Goal: Task Accomplishment & Management: Complete application form

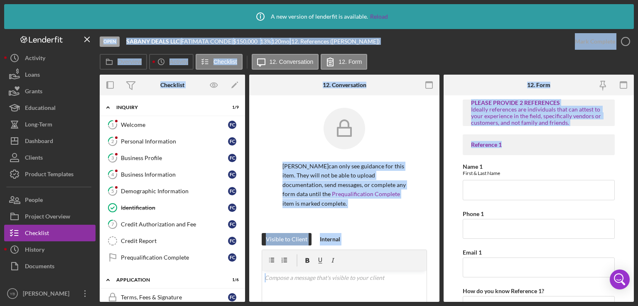
scroll to position [161, 0]
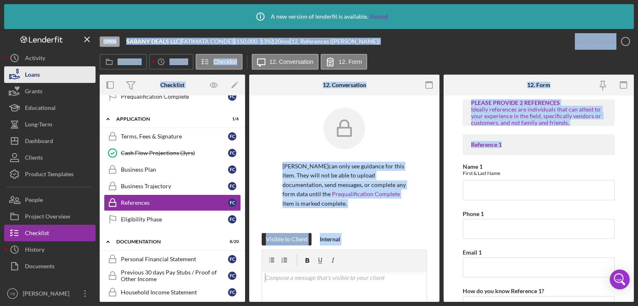
click at [39, 75] on div "Loans" at bounding box center [32, 75] width 15 height 19
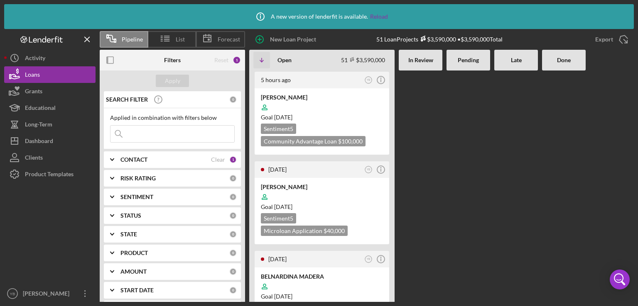
click at [473, 132] on div at bounding box center [468, 187] width 44 height 232
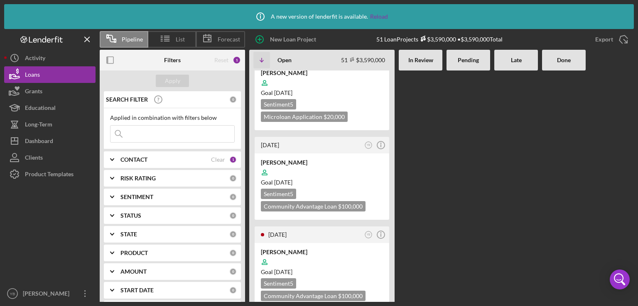
scroll to position [399, 0]
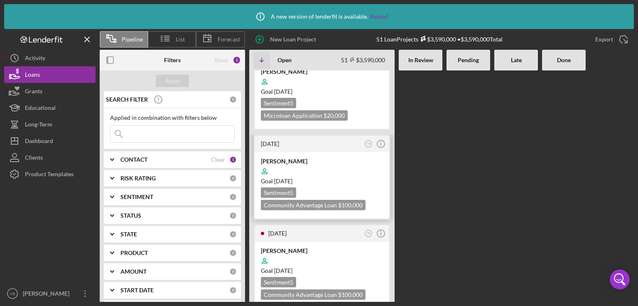
click at [368, 177] on div "Goal [DATE]" at bounding box center [322, 181] width 122 height 8
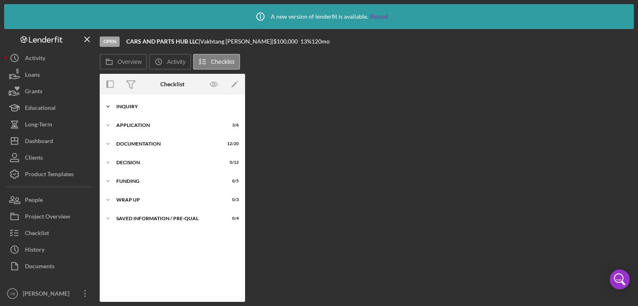
click at [133, 107] on div "Inquiry" at bounding box center [175, 106] width 118 height 5
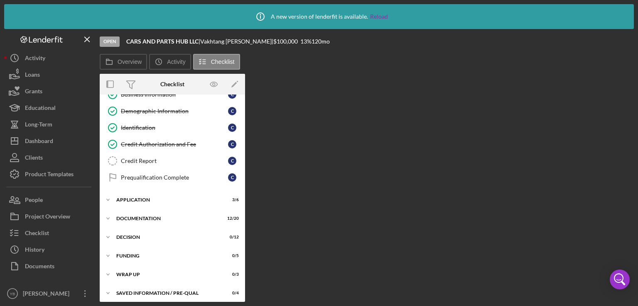
scroll to position [82, 0]
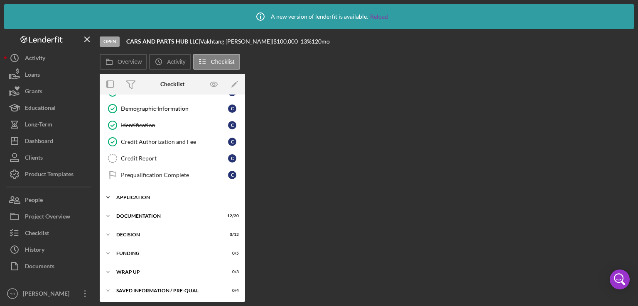
click at [136, 197] on div "Application" at bounding box center [175, 197] width 118 height 5
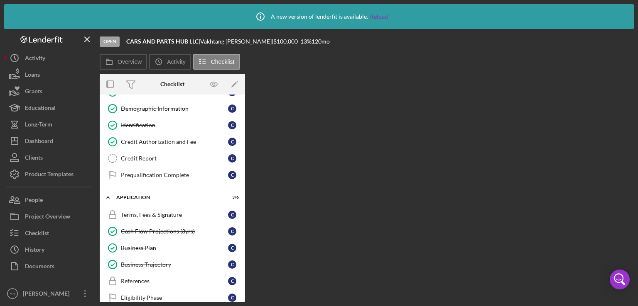
drag, startPoint x: 242, startPoint y: 233, endPoint x: 243, endPoint y: 244, distance: 10.9
click at [243, 244] on div "Icon/Expander Inquiry 7 / 9 Welcome Welcome C Personal Information Personal Inf…" at bounding box center [172, 199] width 145 height 208
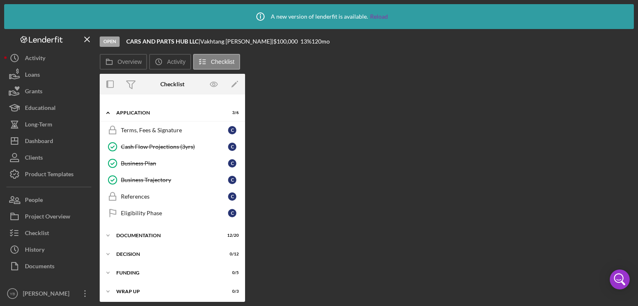
scroll to position [185, 0]
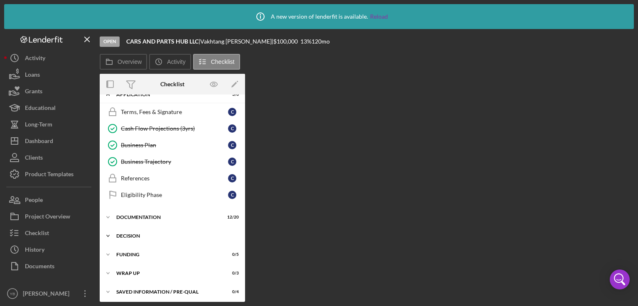
click at [135, 234] on div "Decision" at bounding box center [175, 236] width 118 height 5
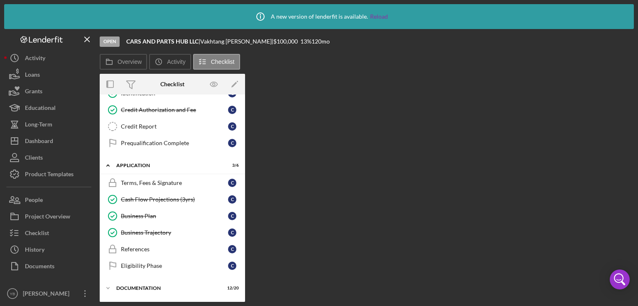
scroll to position [115, 0]
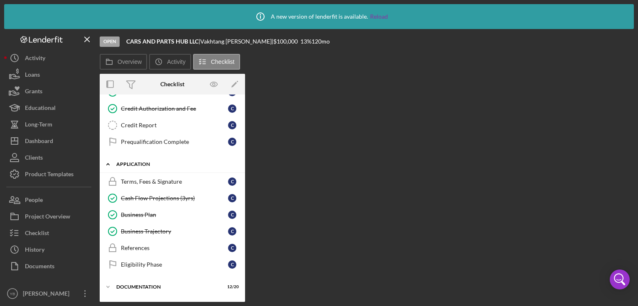
click at [144, 163] on div "Application" at bounding box center [175, 164] width 118 height 5
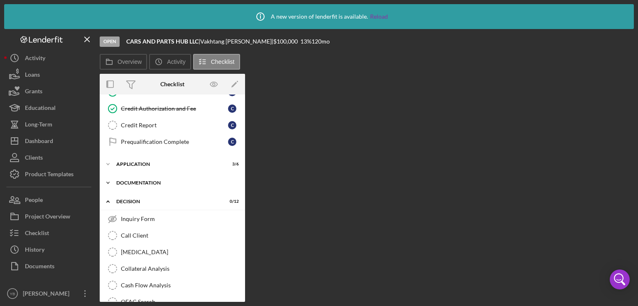
click at [140, 181] on div "Documentation" at bounding box center [175, 183] width 118 height 5
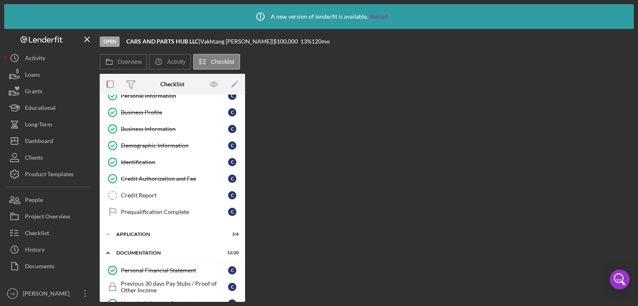
scroll to position [0, 0]
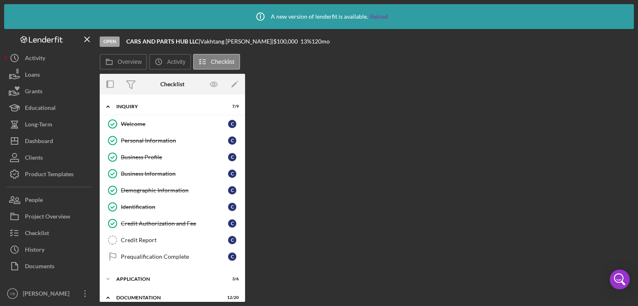
drag, startPoint x: 242, startPoint y: 143, endPoint x: 243, endPoint y: 152, distance: 8.3
click at [243, 152] on div "Icon/Expander Inquiry 7 / 9 Welcome Welcome C Personal Information Personal Inf…" at bounding box center [172, 199] width 145 height 208
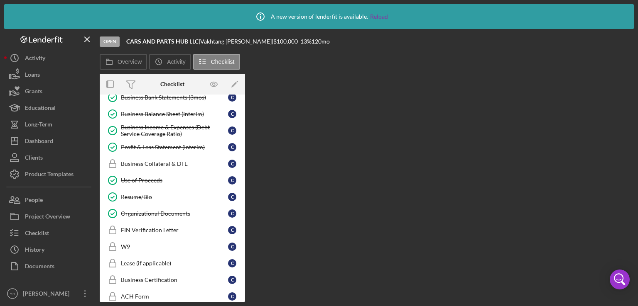
scroll to position [316, 0]
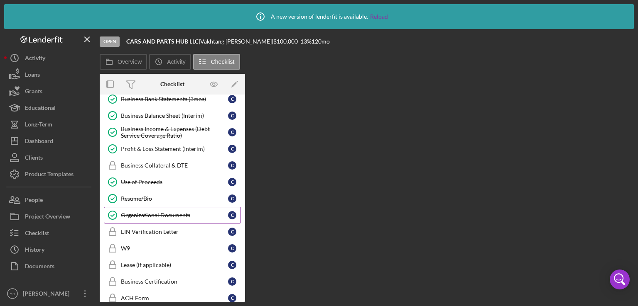
click at [168, 212] on div "Organizational Documents" at bounding box center [174, 215] width 107 height 7
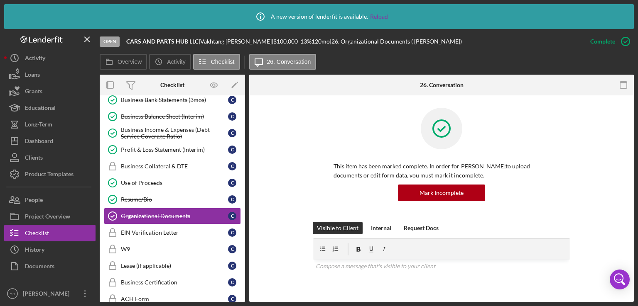
click at [518, 162] on div at bounding box center [441, 135] width 216 height 54
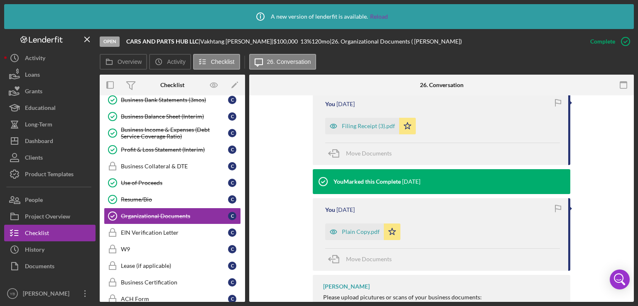
scroll to position [282, 0]
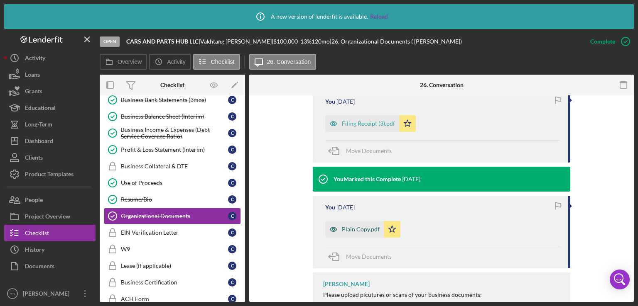
click at [363, 227] on div "Plain Copy.pdf" at bounding box center [361, 229] width 38 height 7
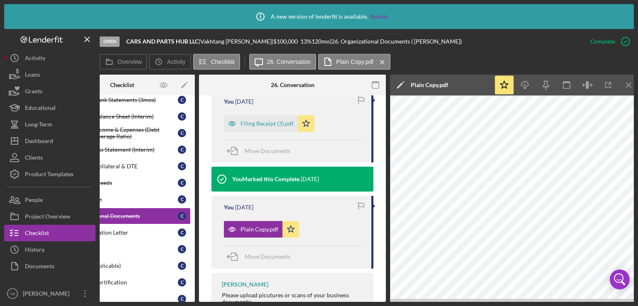
scroll to position [0, 51]
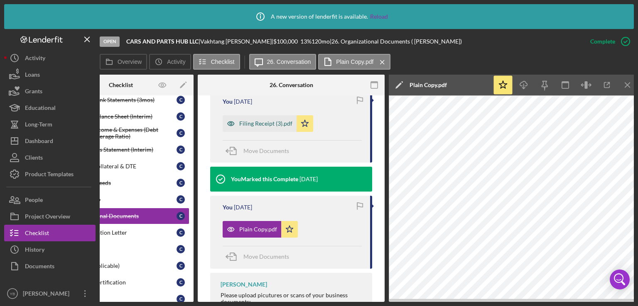
click at [263, 127] on div "Filing Receipt (3).pdf" at bounding box center [260, 123] width 74 height 17
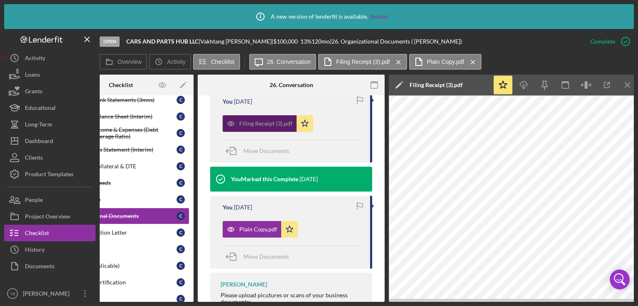
click at [265, 122] on div "Filing Receipt (3).pdf" at bounding box center [265, 123] width 53 height 7
click at [245, 232] on div "Plain Copy.pdf" at bounding box center [258, 229] width 38 height 7
click at [261, 228] on div "Plain Copy.pdf" at bounding box center [258, 229] width 38 height 7
click at [258, 121] on div "Filing Receipt (3).pdf" at bounding box center [265, 123] width 53 height 7
click at [625, 86] on icon "Icon/Menu Close" at bounding box center [627, 85] width 19 height 19
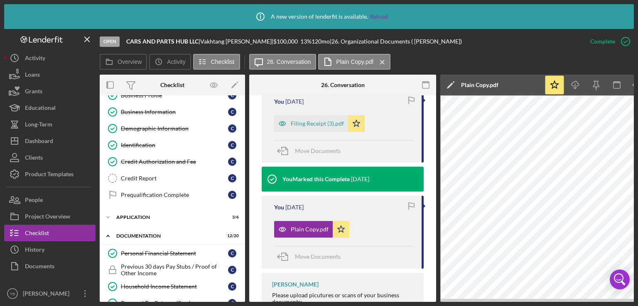
scroll to position [0, 0]
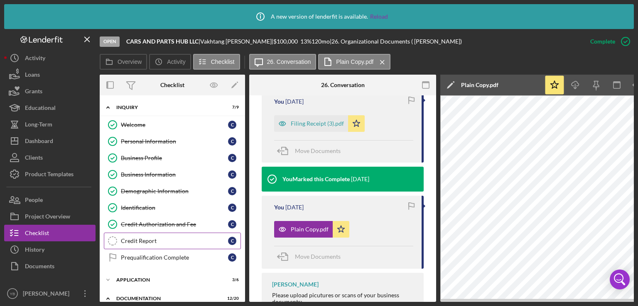
click at [145, 243] on div "Credit Report" at bounding box center [174, 241] width 107 height 7
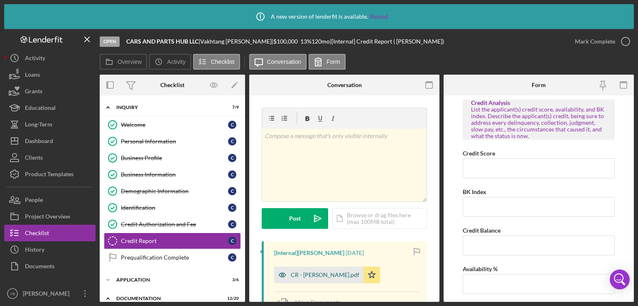
click at [324, 274] on div "CR - [PERSON_NAME].pdf" at bounding box center [325, 275] width 69 height 7
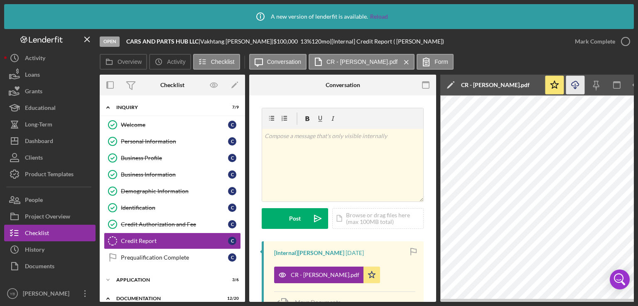
click at [573, 86] on icon "button" at bounding box center [574, 83] width 7 height 5
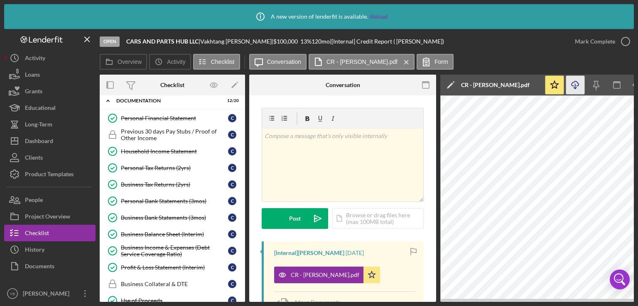
scroll to position [202, 0]
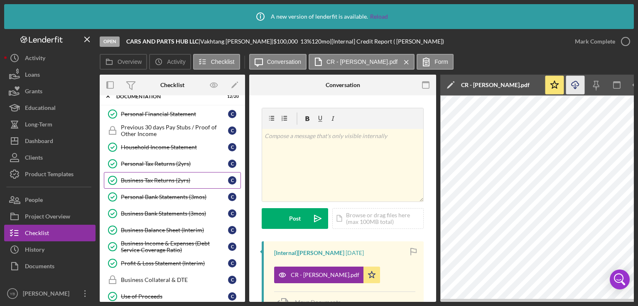
click at [164, 178] on div "Business Tax Returns (2yrs)" at bounding box center [174, 180] width 107 height 7
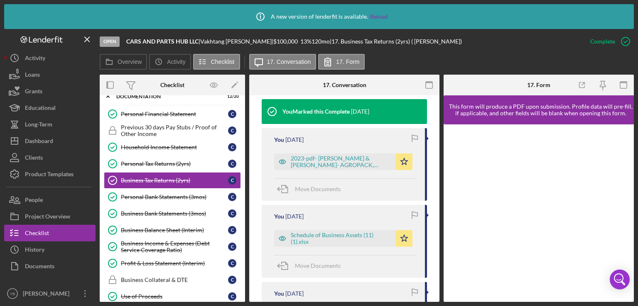
scroll to position [279, 0]
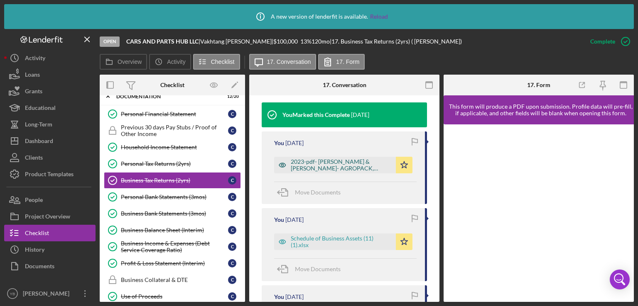
click at [332, 171] on div "2023-pdf- [PERSON_NAME] & [PERSON_NAME]- AGROPACK, SWEEATERS_Filing (1).pdf" at bounding box center [341, 165] width 101 height 13
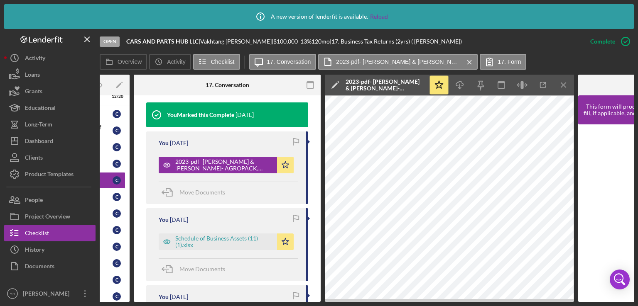
scroll to position [0, 116]
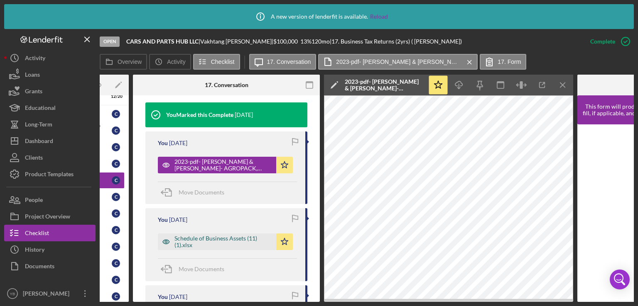
click at [237, 246] on div "Schedule of Business Assets (11) (1).xlsx" at bounding box center [223, 241] width 98 height 13
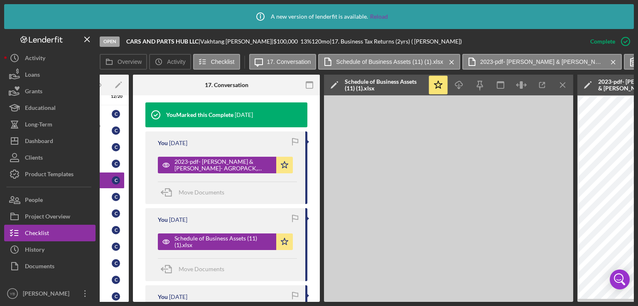
drag, startPoint x: 319, startPoint y: 231, endPoint x: 309, endPoint y: 248, distance: 19.6
click at [309, 248] on div "Overview Internal Workflow Stage Open Icon/Dropdown Arrow Archive (can unarchiv…" at bounding box center [367, 189] width 534 height 228
click at [309, 248] on div "This item has been marked complete. In order for [PERSON_NAME] to upload docume…" at bounding box center [226, 139] width 187 height 646
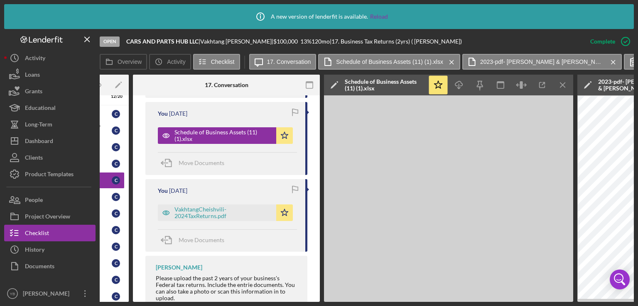
scroll to position [389, 0]
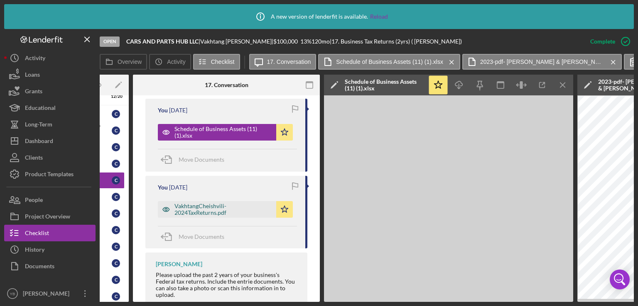
click at [209, 213] on div "VakhtangCheishvili-2024TaxReturns.pdf" at bounding box center [223, 209] width 98 height 13
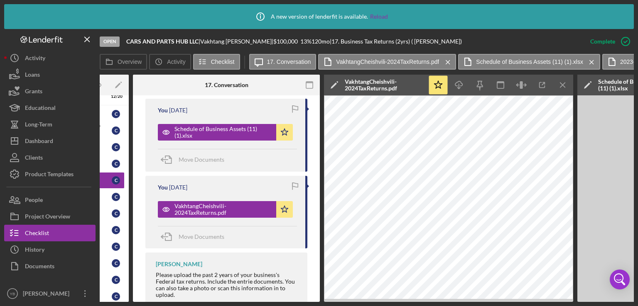
scroll to position [0, 0]
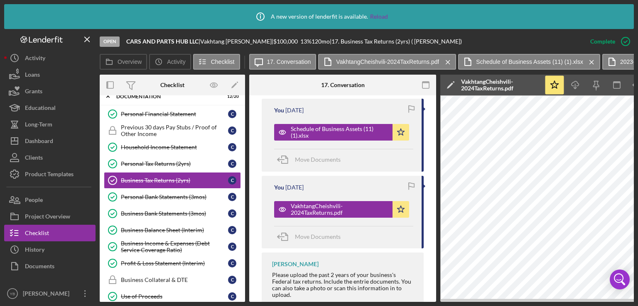
drag, startPoint x: 243, startPoint y: 170, endPoint x: 245, endPoint y: 148, distance: 22.1
click at [245, 148] on div "Icon/Expander Inquiry 7 / 9 Welcome Welcome C Personal Information Personal Inf…" at bounding box center [172, 199] width 145 height 207
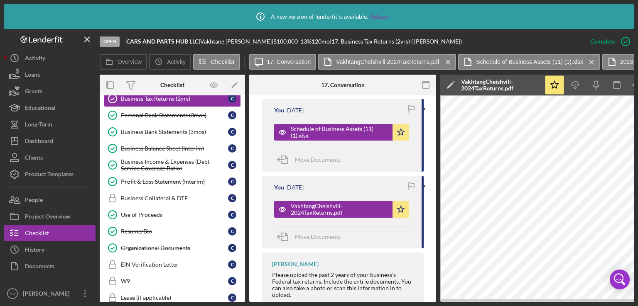
scroll to position [288, 0]
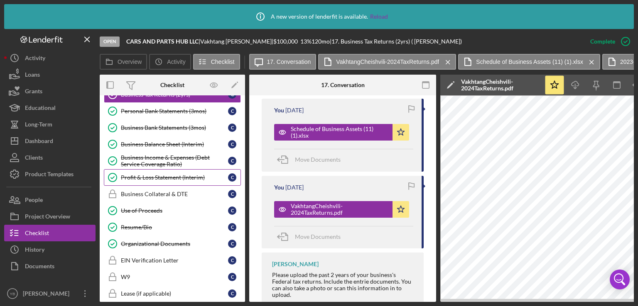
click at [182, 170] on link "Profit & Loss Statement (Interim) Profit & Loss Statement (Interim) C" at bounding box center [172, 177] width 137 height 17
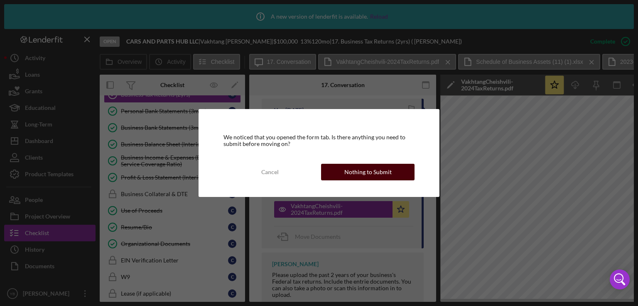
click at [340, 173] on button "Nothing to Submit" at bounding box center [367, 172] width 93 height 17
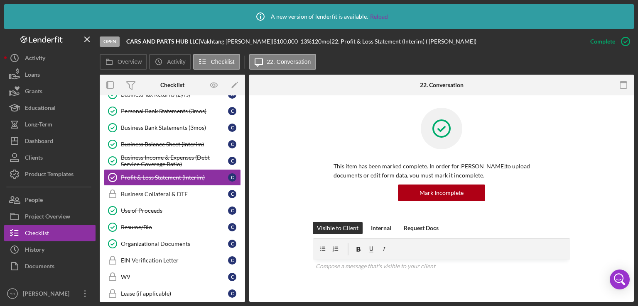
click at [570, 159] on div "This item has been marked complete. In order for [PERSON_NAME] to upload docume…" at bounding box center [442, 165] width 360 height 114
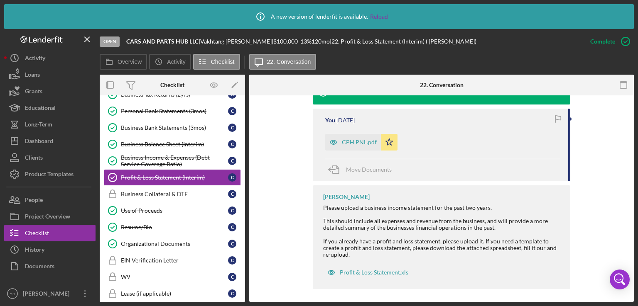
scroll to position [296, 0]
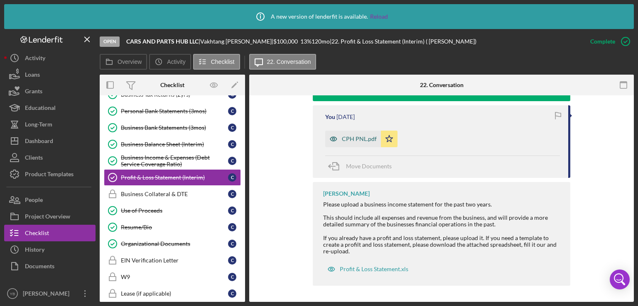
click at [355, 142] on div "CPH PNL.pdf" at bounding box center [359, 139] width 35 height 7
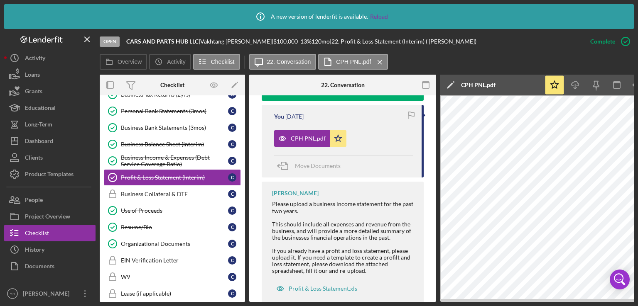
drag, startPoint x: 246, startPoint y: 179, endPoint x: 243, endPoint y: 174, distance: 6.3
click at [243, 174] on div "Overview Internal Workflow Stage Open Icon/Dropdown Arrow Archive (can unarchiv…" at bounding box center [367, 189] width 534 height 228
drag, startPoint x: 243, startPoint y: 174, endPoint x: 245, endPoint y: 168, distance: 6.2
click at [245, 168] on div "Icon/Expander Inquiry 7 / 9 Welcome Welcome C Personal Information Personal Inf…" at bounding box center [172, 199] width 145 height 207
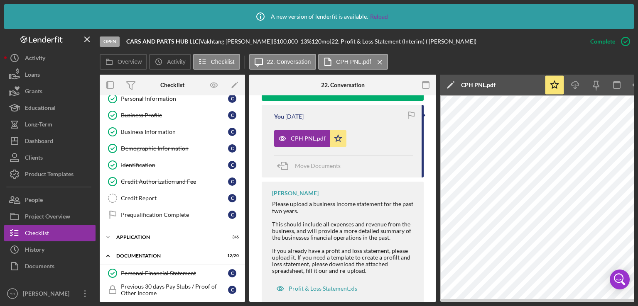
scroll to position [35, 0]
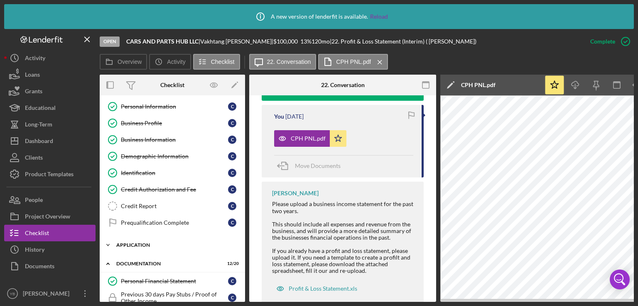
click at [145, 245] on div "Application" at bounding box center [175, 245] width 118 height 5
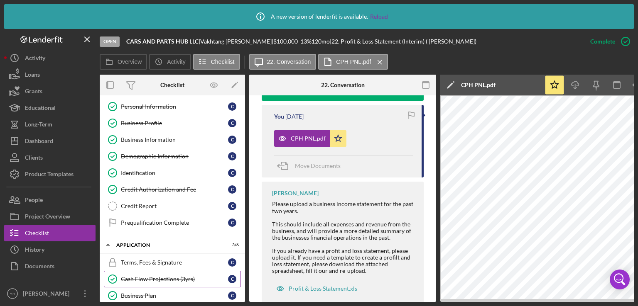
click at [156, 278] on div "Cash Flow Projections (3yrs)" at bounding box center [174, 279] width 107 height 7
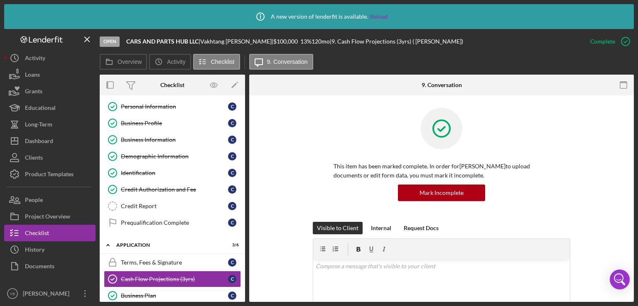
click at [637, 162] on div "Icon/Info A new version of lenderfit is available. Reload Open CARS AND PARTS H…" at bounding box center [319, 153] width 638 height 306
click at [605, 163] on div "This item has been marked complete. In order for [PERSON_NAME] to upload docume…" at bounding box center [442, 165] width 360 height 114
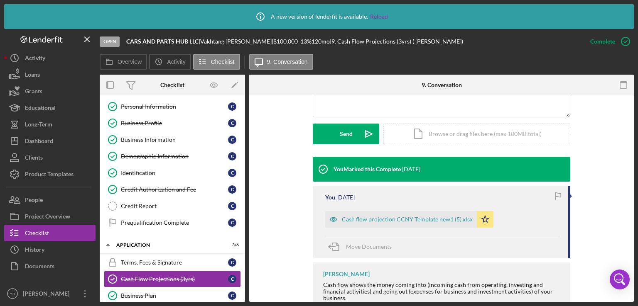
scroll to position [249, 0]
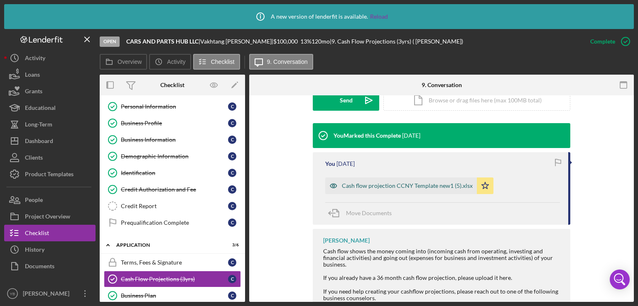
click at [380, 185] on div "Cash flow projection CCNY Template new1 (5).xlsx" at bounding box center [407, 186] width 131 height 7
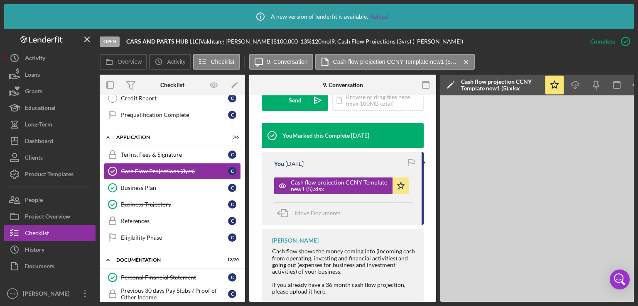
scroll to position [0, 0]
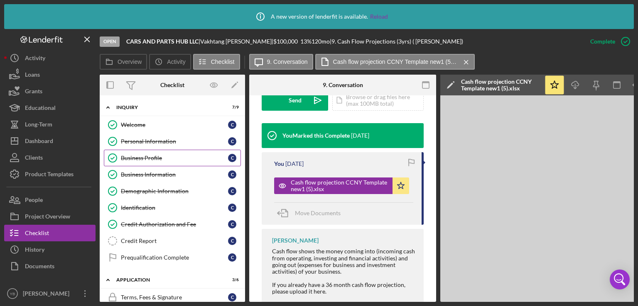
click at [135, 159] on div "Business Profile" at bounding box center [174, 158] width 107 height 7
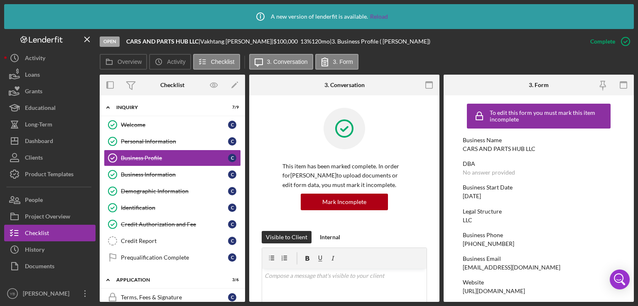
drag, startPoint x: 462, startPoint y: 197, endPoint x: 497, endPoint y: 198, distance: 34.5
click at [497, 198] on div "Business Start Date [DATE]" at bounding box center [539, 191] width 152 height 15
copy div "[DATE]"
click at [500, 290] on div "[URL][DOMAIN_NAME]" at bounding box center [494, 291] width 62 height 7
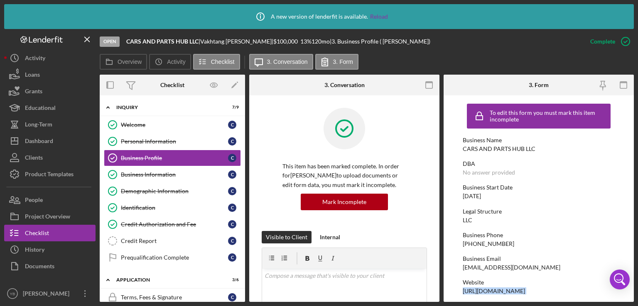
click at [500, 290] on div "[URL][DOMAIN_NAME]" at bounding box center [494, 291] width 62 height 7
copy div "[URL][DOMAIN_NAME]"
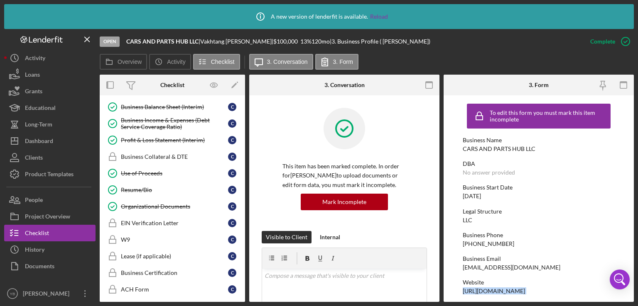
scroll to position [424, 0]
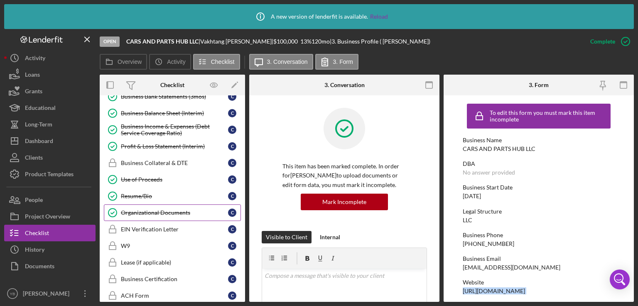
click at [133, 210] on div "Organizational Documents" at bounding box center [174, 213] width 107 height 7
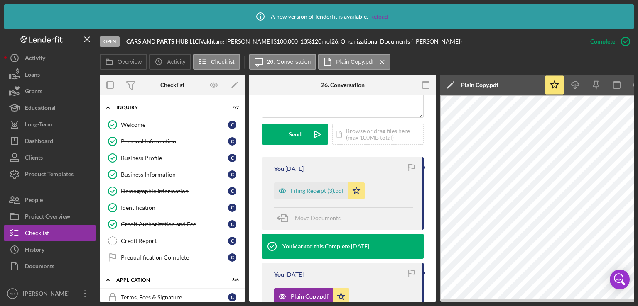
scroll to position [228, 0]
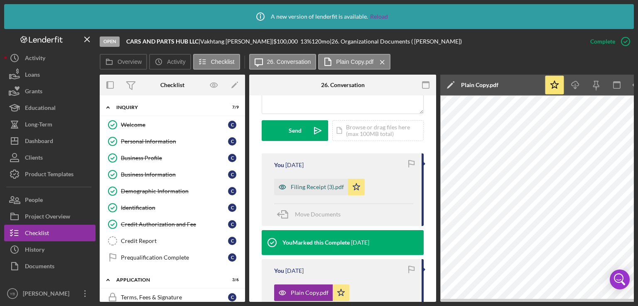
click at [318, 189] on div "Filing Receipt (3).pdf" at bounding box center [317, 187] width 53 height 7
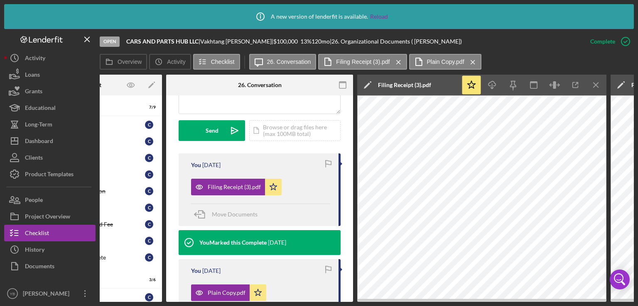
scroll to position [0, 90]
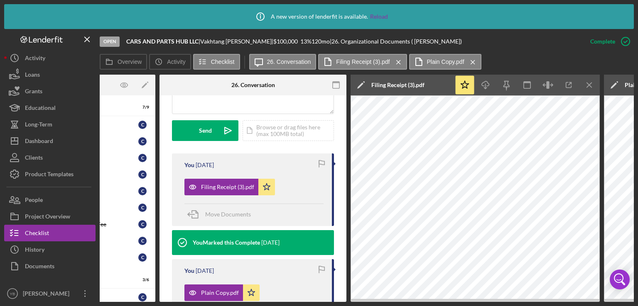
drag, startPoint x: 256, startPoint y: 299, endPoint x: 260, endPoint y: 296, distance: 5.3
click at [260, 296] on div "Plain Copy.pdf Icon/Star" at bounding box center [223, 291] width 79 height 21
click at [221, 294] on div "Plain Copy.pdf" at bounding box center [220, 293] width 38 height 7
click at [220, 187] on div "Filing Receipt (3).pdf" at bounding box center [227, 187] width 53 height 7
click at [214, 292] on div "Plain Copy.pdf" at bounding box center [220, 293] width 38 height 7
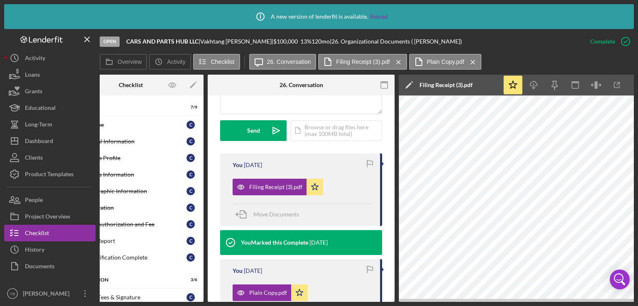
scroll to position [0, 40]
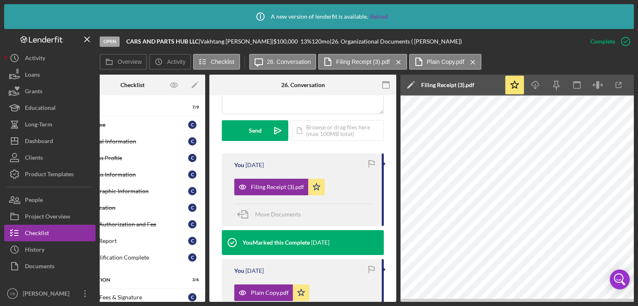
drag, startPoint x: 149, startPoint y: 302, endPoint x: 142, endPoint y: 301, distance: 8.0
click at [142, 301] on div "Icon/Info A new version of lenderfit is available. Reload Open CARS AND PARTS H…" at bounding box center [319, 153] width 638 height 306
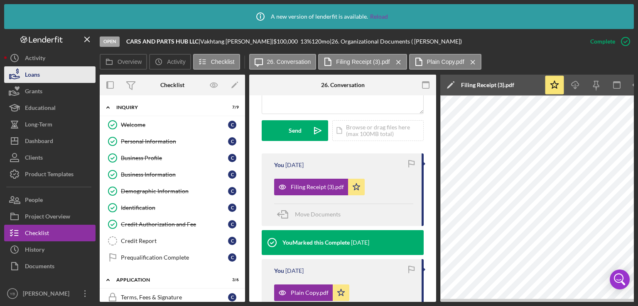
click at [55, 73] on button "Loans" at bounding box center [49, 74] width 91 height 17
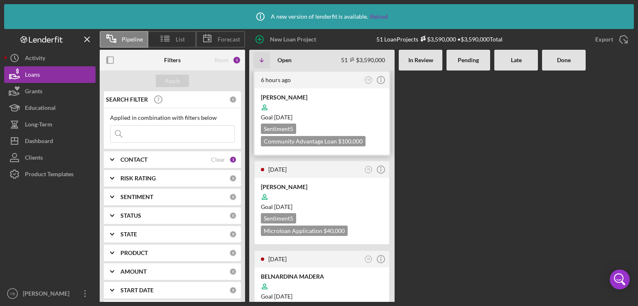
click at [322, 106] on div at bounding box center [322, 108] width 122 height 16
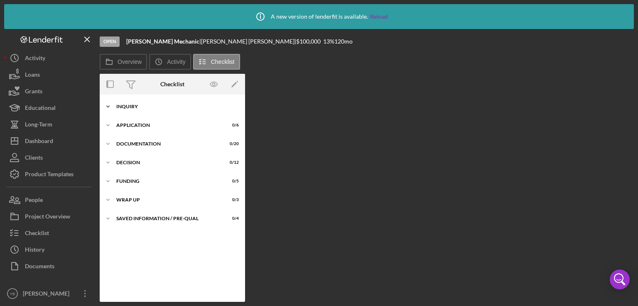
click at [127, 108] on div "Inquiry" at bounding box center [175, 106] width 118 height 5
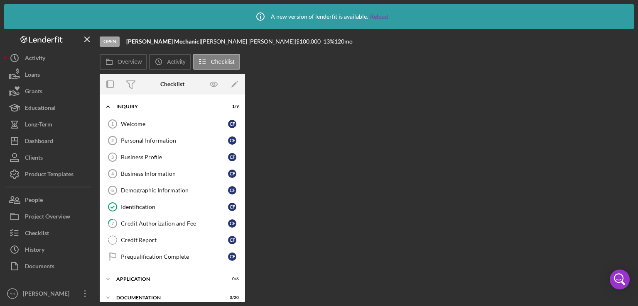
drag, startPoint x: 246, startPoint y: 135, endPoint x: 246, endPoint y: 209, distance: 73.5
click at [246, 209] on div "Overview Internal Workflow Stage Open Icon/Dropdown Arrow Archive (can unarchiv…" at bounding box center [367, 188] width 534 height 228
click at [130, 239] on div "Credit Report" at bounding box center [174, 240] width 107 height 7
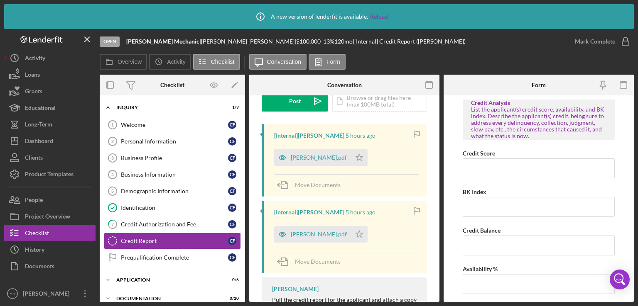
scroll to position [119, 0]
click at [322, 159] on div "[PERSON_NAME].pdf" at bounding box center [319, 156] width 56 height 7
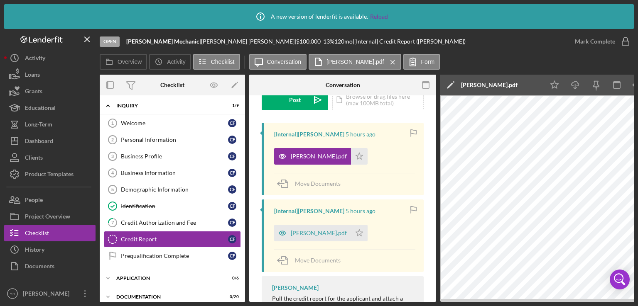
scroll to position [0, 0]
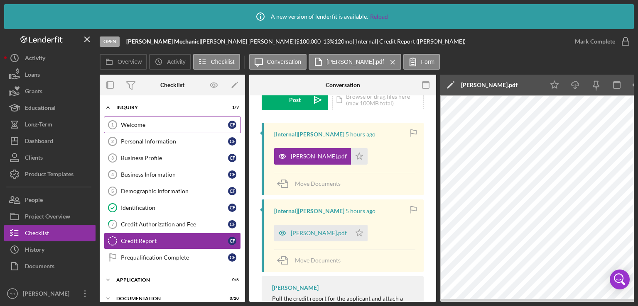
click at [150, 124] on div "Welcome" at bounding box center [174, 125] width 107 height 7
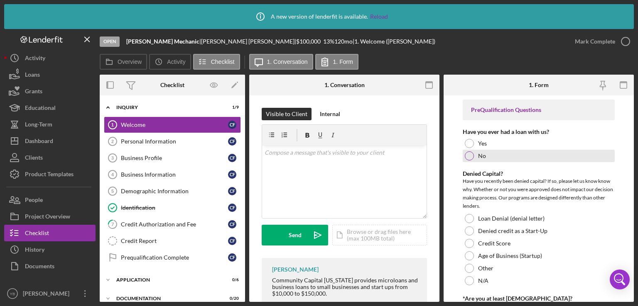
click at [467, 156] on div at bounding box center [469, 156] width 9 height 9
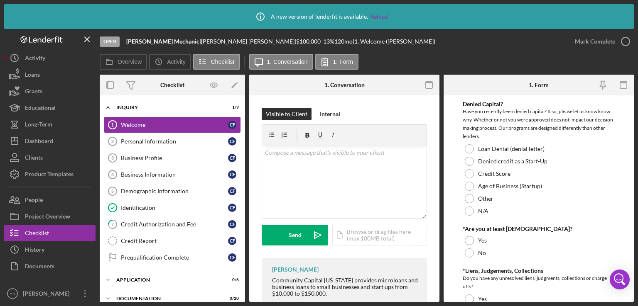
scroll to position [65, 0]
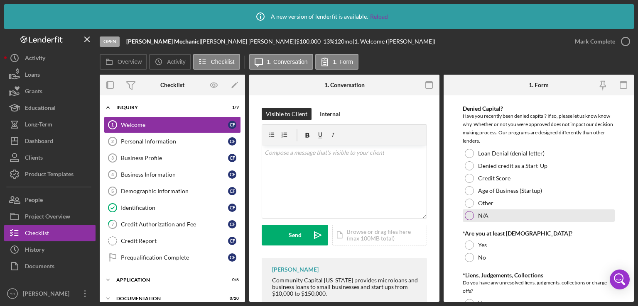
click at [471, 218] on div at bounding box center [469, 215] width 9 height 9
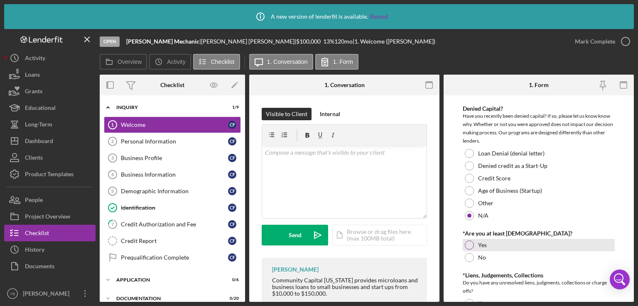
click at [468, 245] on div at bounding box center [469, 245] width 9 height 9
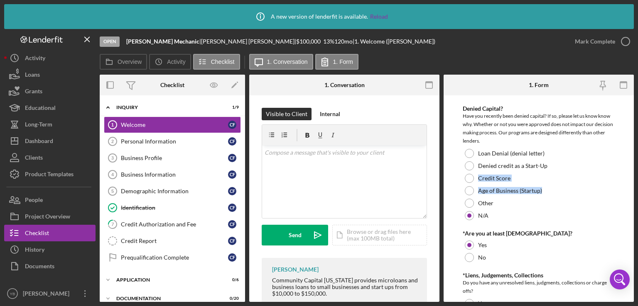
drag, startPoint x: 634, startPoint y: 164, endPoint x: 622, endPoint y: 194, distance: 31.7
click at [622, 194] on div "Icon/Info A new version of lenderfit is available. Reload Open [PERSON_NAME] | …" at bounding box center [319, 153] width 638 height 306
click at [622, 194] on form "PreQualification Questions Have you ever had a loan with us? Yes No Denied Capi…" at bounding box center [538, 199] width 190 height 207
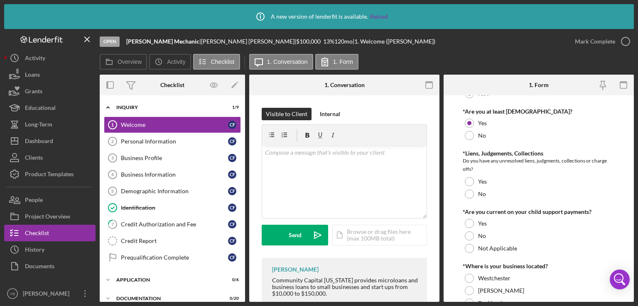
scroll to position [189, 0]
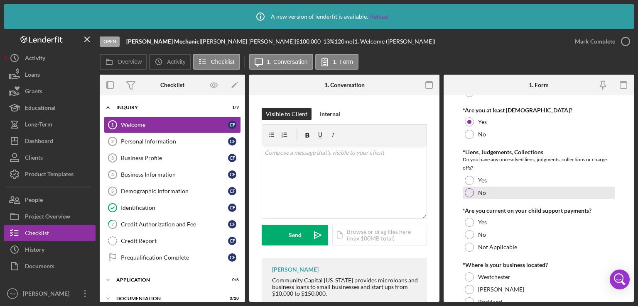
click at [470, 194] on div at bounding box center [469, 193] width 9 height 9
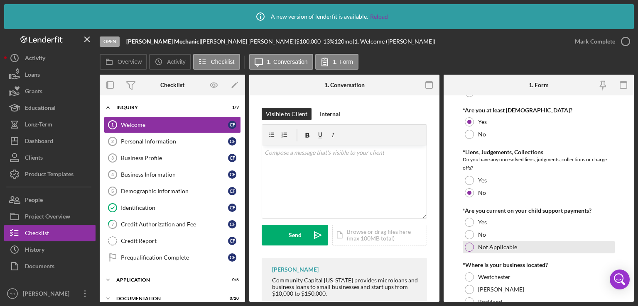
click at [475, 248] on div "Not Applicable" at bounding box center [539, 247] width 152 height 12
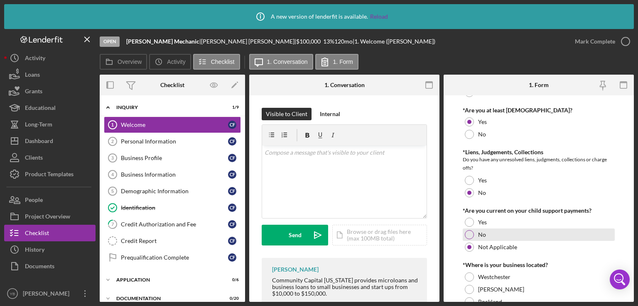
click at [470, 233] on div at bounding box center [469, 234] width 9 height 9
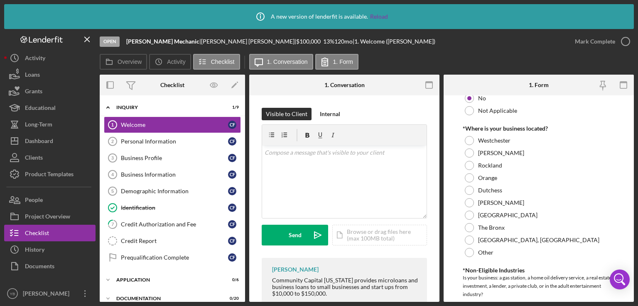
scroll to position [327, 0]
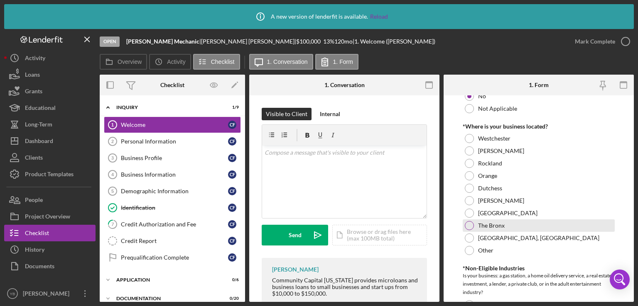
click at [470, 230] on div at bounding box center [469, 225] width 9 height 9
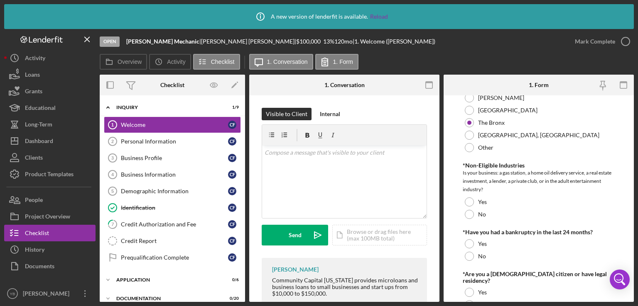
scroll to position [439, 0]
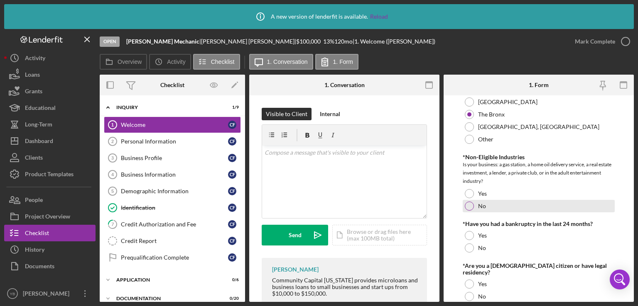
click at [469, 208] on div at bounding box center [469, 206] width 9 height 9
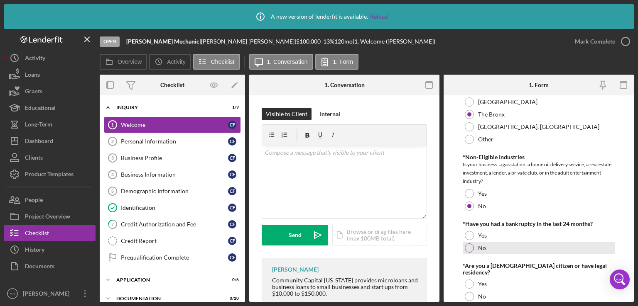
click at [471, 245] on div at bounding box center [469, 248] width 9 height 9
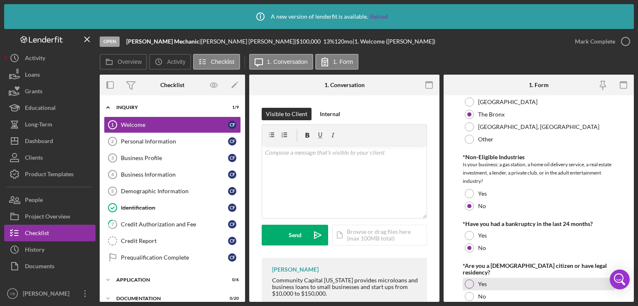
click at [469, 280] on div at bounding box center [469, 284] width 9 height 9
drag, startPoint x: 634, startPoint y: 243, endPoint x: 629, endPoint y: 223, distance: 21.1
click at [629, 223] on div "Icon/Info A new version of lenderfit is available. Reload Open [PERSON_NAME] | …" at bounding box center [319, 153] width 638 height 306
click at [629, 223] on form "PreQualification Questions Have you ever had a loan with us? Yes No Denied Capi…" at bounding box center [538, 199] width 190 height 207
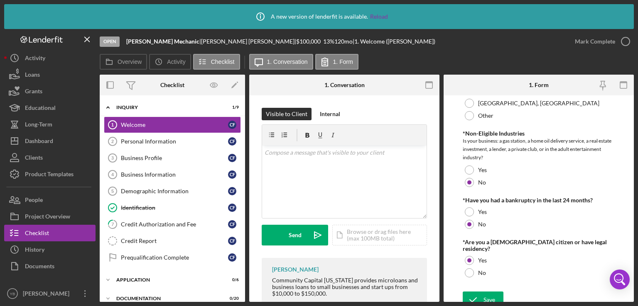
scroll to position [463, 0]
click at [487, 292] on div "Save" at bounding box center [489, 299] width 12 height 17
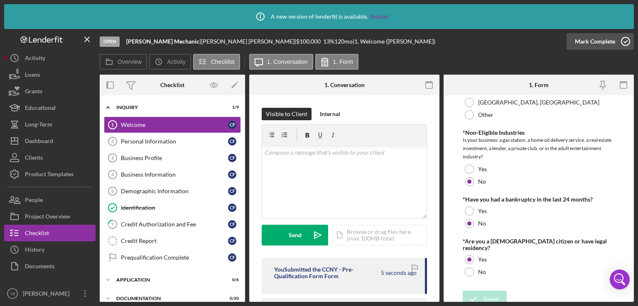
click at [597, 45] on div "Mark Complete" at bounding box center [595, 41] width 40 height 17
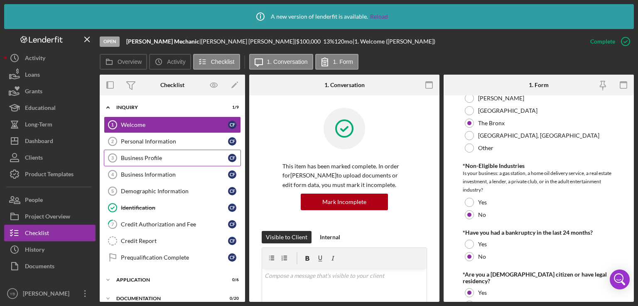
scroll to position [496, 0]
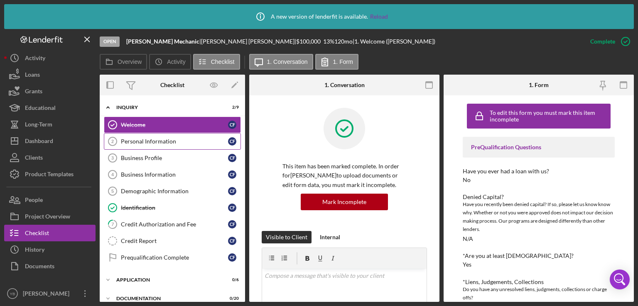
click at [148, 141] on div "Personal Information" at bounding box center [174, 141] width 107 height 7
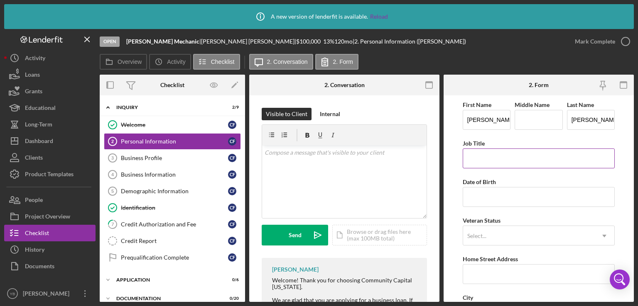
click at [491, 161] on input "Job Title" at bounding box center [539, 159] width 152 height 20
type input "Owner"
click at [503, 195] on input "Date of Birth" at bounding box center [539, 197] width 152 height 20
type input "1m/dd/yyyy"
type input "[DATE]"
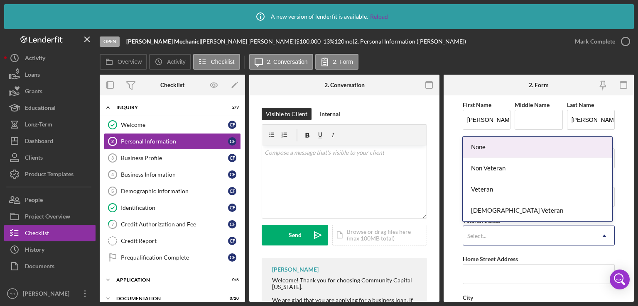
click at [602, 236] on use at bounding box center [604, 236] width 4 height 2
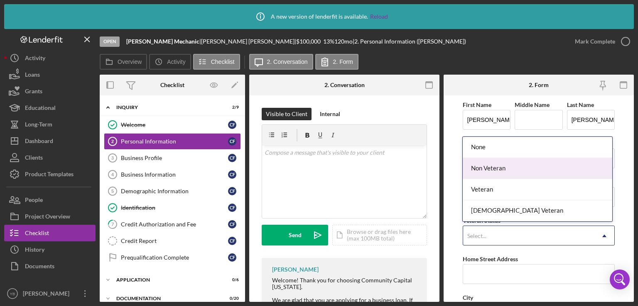
click at [495, 164] on div "Non Veteran" at bounding box center [537, 168] width 149 height 21
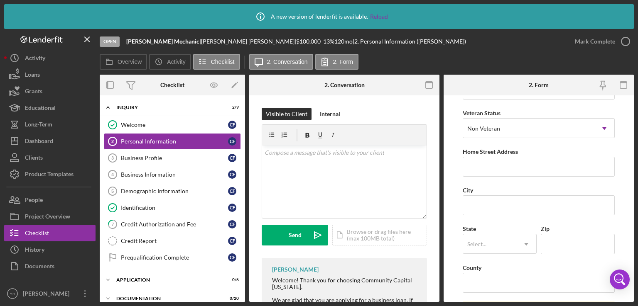
scroll to position [128, 0]
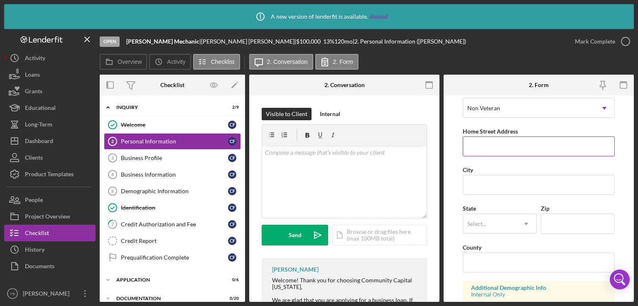
click at [478, 148] on input "Home Street Address" at bounding box center [539, 147] width 152 height 20
click at [477, 146] on input "Home Street Address" at bounding box center [539, 147] width 152 height 20
paste input "[STREET_ADDRESS][PERSON_NAME]"
drag, startPoint x: 533, startPoint y: 145, endPoint x: 615, endPoint y: 138, distance: 81.7
click at [615, 138] on form "First Name [PERSON_NAME] Middle Name Last Name [PERSON_NAME] Job Title Owner Da…" at bounding box center [538, 199] width 190 height 207
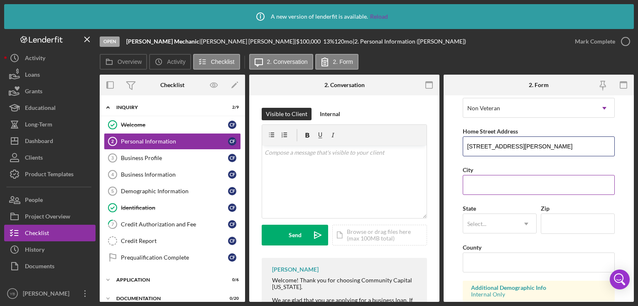
type input "[STREET_ADDRESS][PERSON_NAME]"
click at [506, 181] on input "City" at bounding box center [539, 185] width 152 height 20
type input "[GEOGRAPHIC_DATA]"
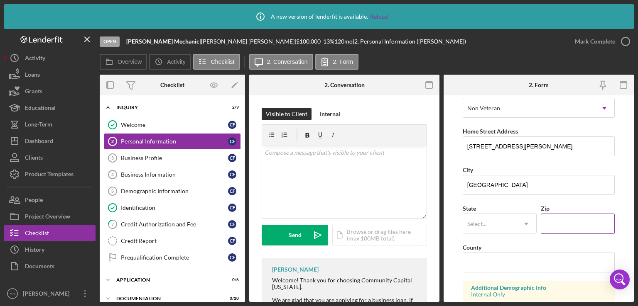
click at [555, 220] on input "Zip" at bounding box center [578, 224] width 74 height 20
type input "10543"
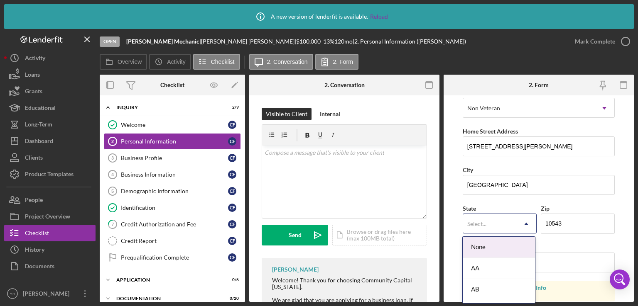
click at [497, 229] on div "Select..." at bounding box center [489, 224] width 53 height 19
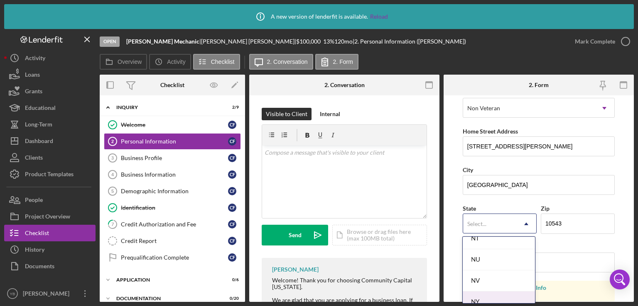
click at [498, 293] on div "NY" at bounding box center [499, 302] width 72 height 21
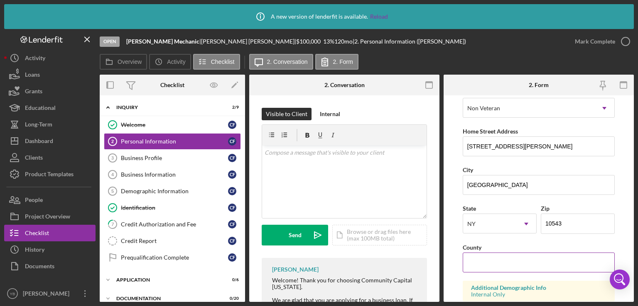
click at [512, 270] on input "County" at bounding box center [539, 263] width 152 height 20
type input "[GEOGRAPHIC_DATA]"
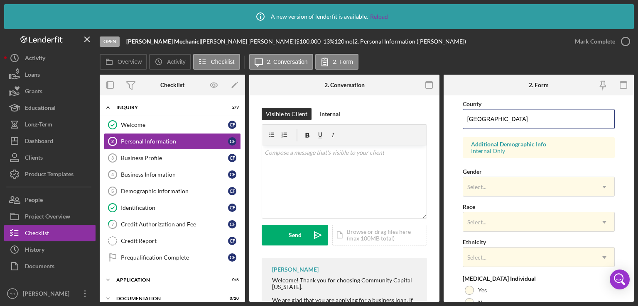
scroll to position [274, 0]
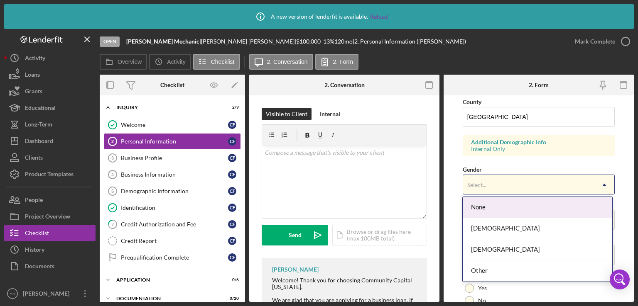
click at [597, 185] on icon "Icon/Dropdown Arrow" at bounding box center [604, 185] width 20 height 20
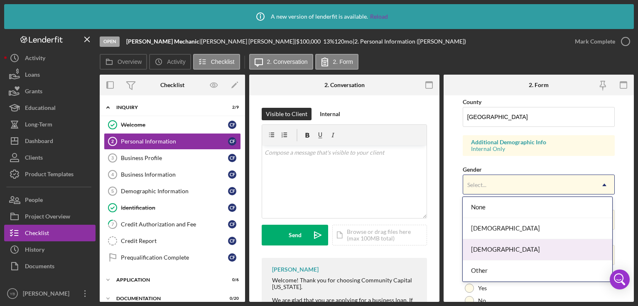
click at [491, 251] on div "[DEMOGRAPHIC_DATA]" at bounding box center [537, 250] width 149 height 21
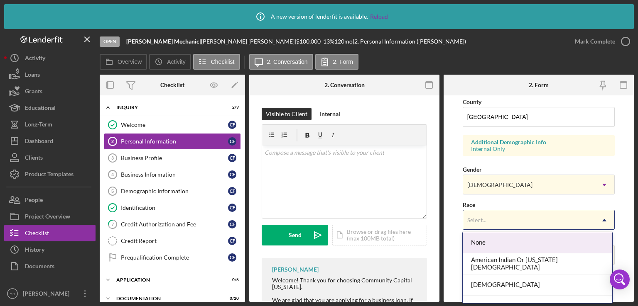
click at [597, 220] on icon "Icon/Dropdown Arrow" at bounding box center [604, 221] width 20 height 20
click at [502, 243] on div "None" at bounding box center [537, 243] width 149 height 21
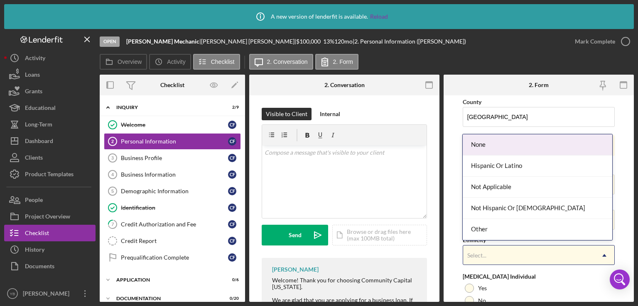
click at [500, 251] on div "Select..." at bounding box center [528, 255] width 131 height 19
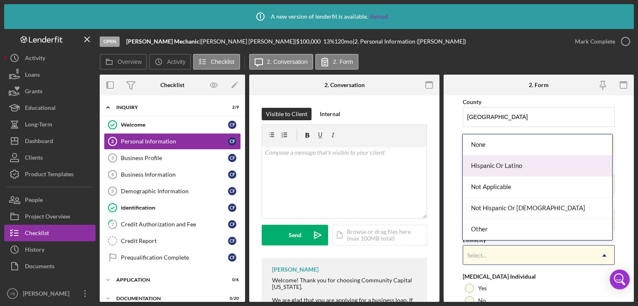
click at [502, 171] on div "Hispanic Or Latino" at bounding box center [537, 166] width 149 height 21
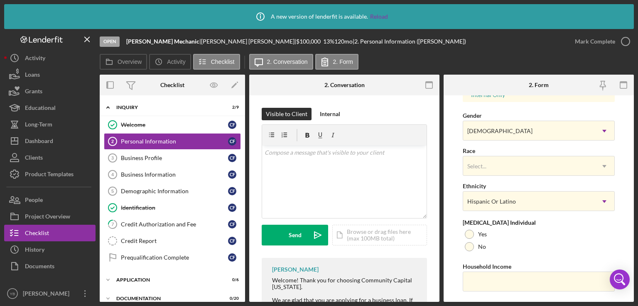
scroll to position [332, 0]
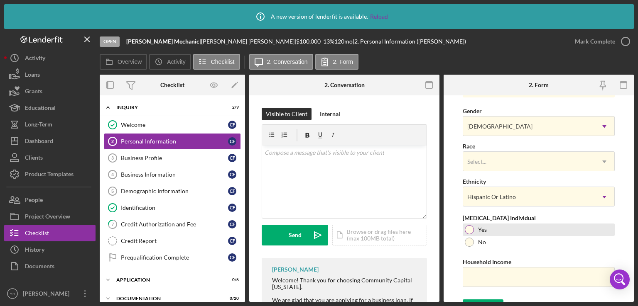
click at [468, 229] on div at bounding box center [469, 229] width 9 height 9
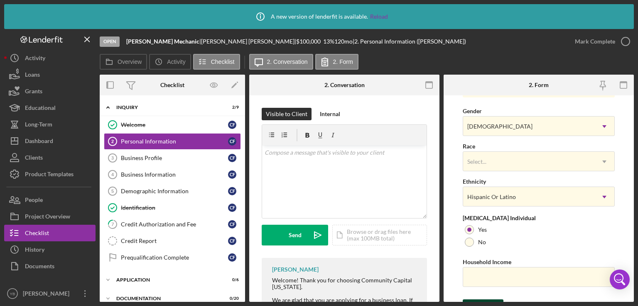
click at [480, 299] on icon "submit" at bounding box center [473, 308] width 21 height 21
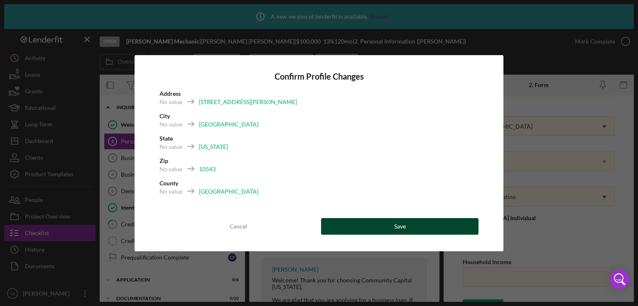
click at [436, 225] on button "Save" at bounding box center [399, 226] width 157 height 17
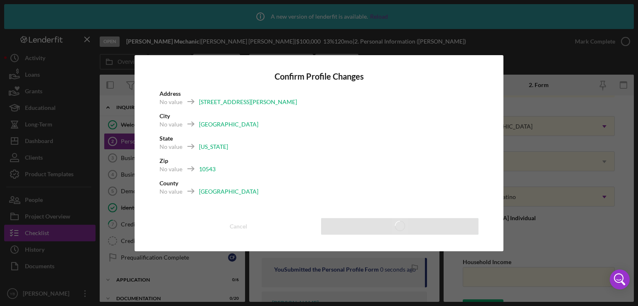
scroll to position [345, 0]
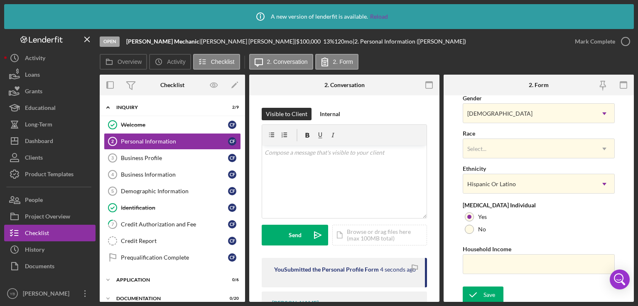
click at [583, 43] on div "Mark Complete" at bounding box center [595, 41] width 40 height 17
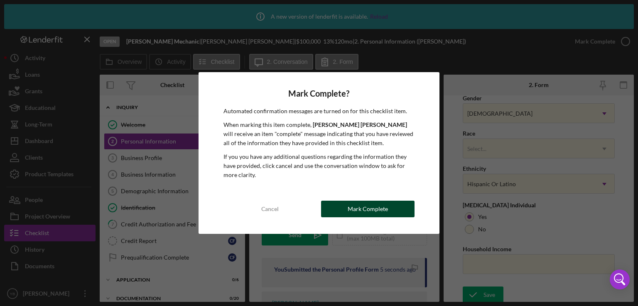
click at [380, 215] on div "Mark Complete" at bounding box center [368, 209] width 40 height 17
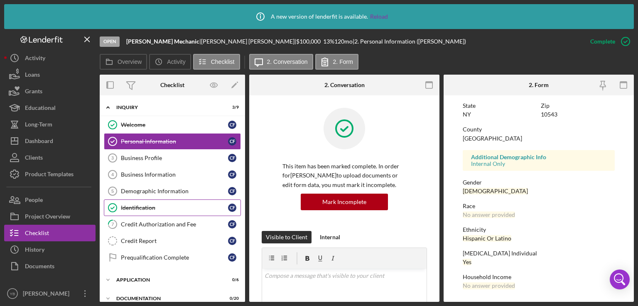
scroll to position [188, 0]
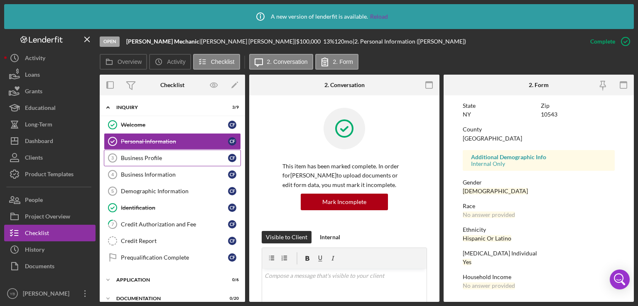
click at [146, 161] on link "Business Profile 3 Business Profile C F" at bounding box center [172, 158] width 137 height 17
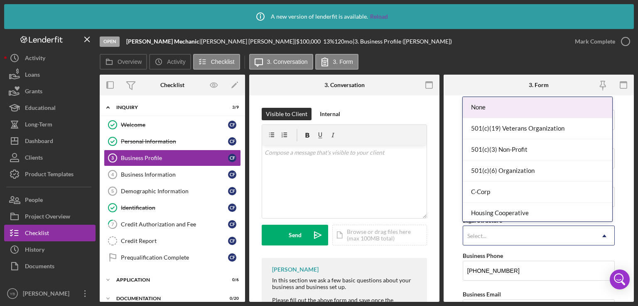
click at [482, 235] on div "Select..." at bounding box center [476, 236] width 19 height 7
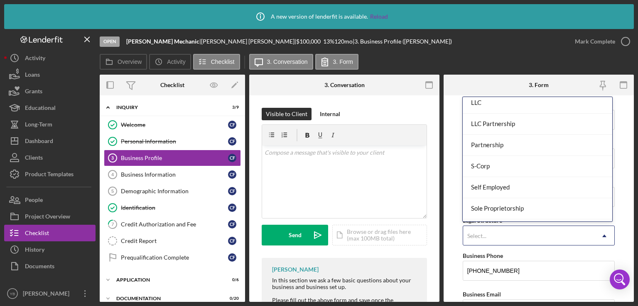
scroll to position [156, 0]
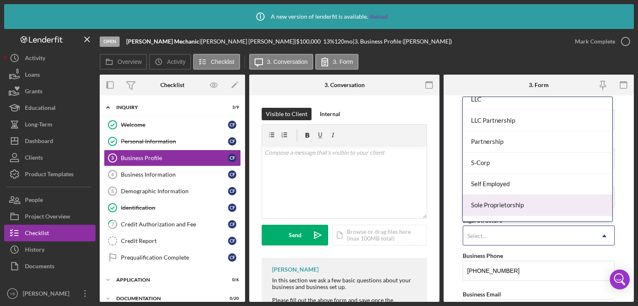
click at [524, 211] on div "Sole Proprietorship" at bounding box center [537, 205] width 149 height 21
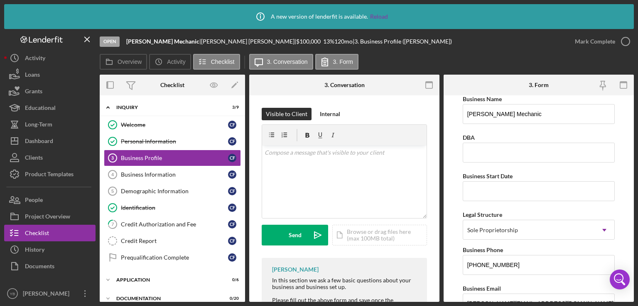
scroll to position [0, 0]
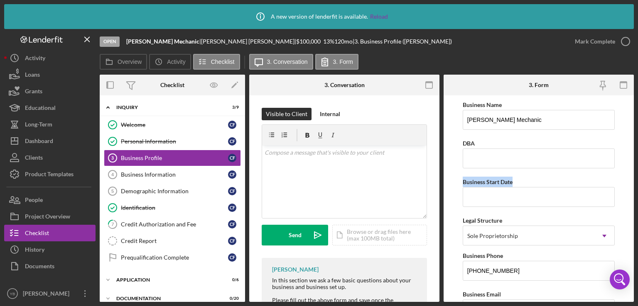
drag, startPoint x: 634, startPoint y: 130, endPoint x: 634, endPoint y: 172, distance: 41.9
click at [634, 172] on div "Icon/Info A new version of lenderfit is available. Reload Open [PERSON_NAME] | …" at bounding box center [319, 153] width 638 height 306
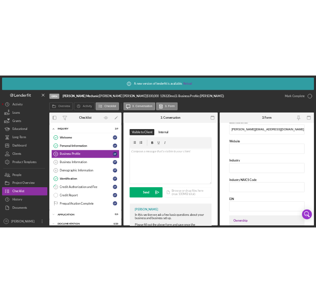
scroll to position [202, 0]
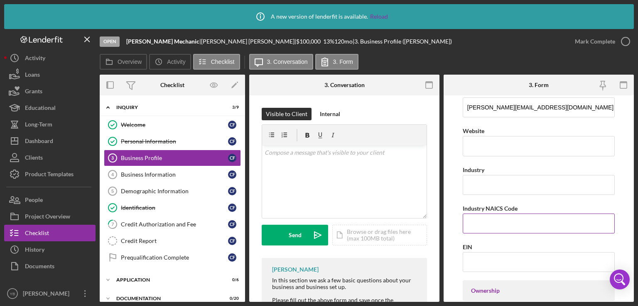
click at [491, 226] on input "Industry NAICS Code" at bounding box center [539, 224] width 152 height 20
paste input "475146625"
type input "475146625"
click at [481, 176] on input "Industry" at bounding box center [539, 185] width 152 height 20
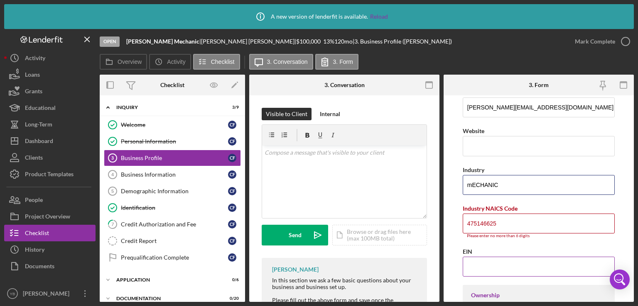
type input "mECHANIC"
click at [507, 250] on div "EIN" at bounding box center [539, 252] width 152 height 10
click at [473, 224] on input "475146625" at bounding box center [539, 224] width 152 height 20
type input "475146625"
drag, startPoint x: 505, startPoint y: 220, endPoint x: 456, endPoint y: 223, distance: 49.5
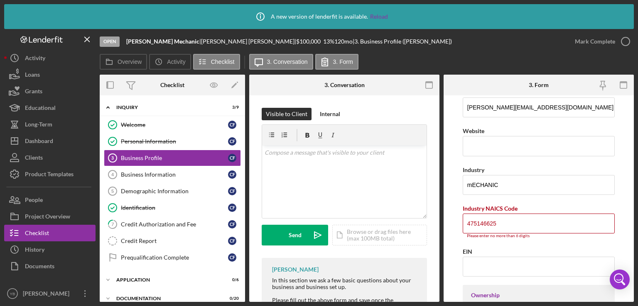
click at [456, 223] on form "Business Name [PERSON_NAME] Mechanic DBA Business Start Date Legal Structure So…" at bounding box center [538, 199] width 190 height 207
click at [480, 220] on input "Industry NAICS Code" at bounding box center [539, 224] width 152 height 20
paste input "475146625"
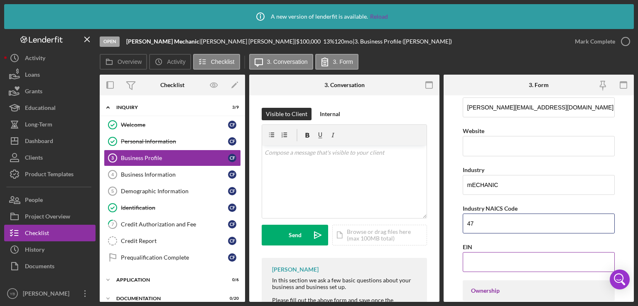
type input "4"
click at [471, 219] on input "Industry NAICS Code" at bounding box center [539, 224] width 152 height 20
paste input "475146625"
type input "475146625"
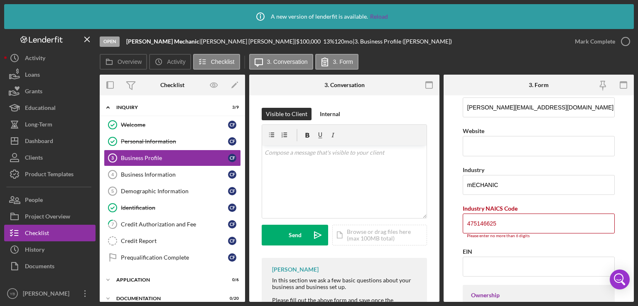
drag, startPoint x: 507, startPoint y: 220, endPoint x: 460, endPoint y: 225, distance: 47.3
click at [460, 225] on form "Business Name [PERSON_NAME] Mechanic DBA Business Start Date Legal Structure So…" at bounding box center [538, 199] width 190 height 207
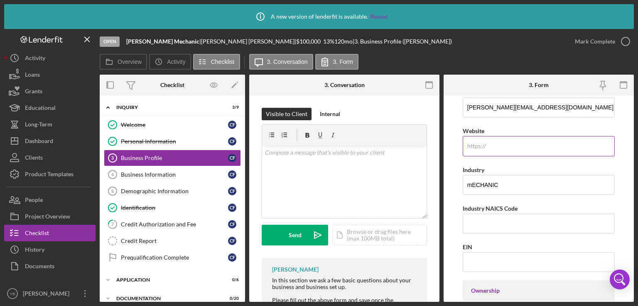
click at [472, 144] on div "https:// Website" at bounding box center [539, 141] width 152 height 30
click at [474, 220] on input "Industry NAICS Code" at bounding box center [539, 224] width 152 height 20
paste input "5146625"
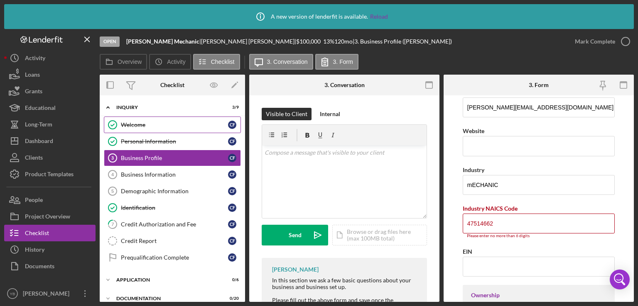
click at [200, 122] on div "Welcome" at bounding box center [174, 125] width 107 height 7
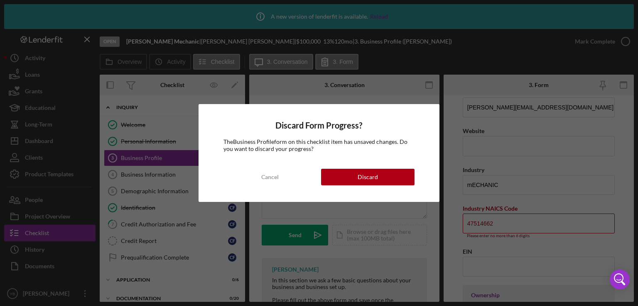
click at [563, 230] on div "Discard Form Progress? The Business Profile form on this checklist item has uns…" at bounding box center [319, 153] width 638 height 306
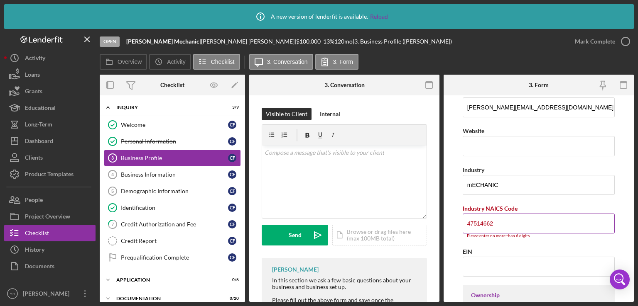
drag, startPoint x: 473, startPoint y: 223, endPoint x: 504, endPoint y: 222, distance: 31.2
click at [504, 222] on input "47514662" at bounding box center [539, 224] width 152 height 20
type input "47"
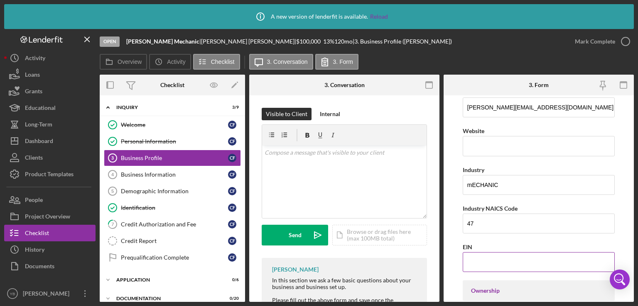
click at [482, 258] on input "EIN" at bounding box center [539, 262] width 152 height 20
paste input "[PHONE_NUMBER]"
type input "[PHONE_NUMBER]"
drag, startPoint x: 499, startPoint y: 261, endPoint x: 453, endPoint y: 260, distance: 45.3
click at [453, 260] on form "Business Name [PERSON_NAME] Mechanic DBA Business Start Date Legal Structure So…" at bounding box center [538, 199] width 190 height 207
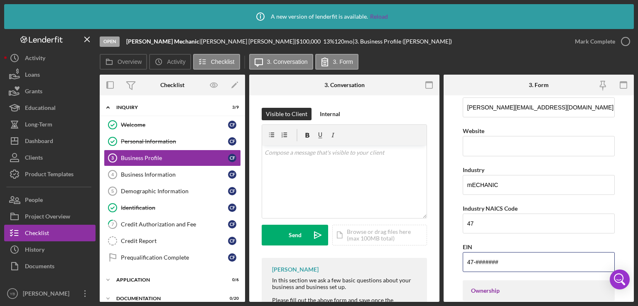
paste input "5146625"
type input "[US_EMPLOYER_IDENTIFICATION_NUMBER]"
click at [477, 225] on input "47" at bounding box center [539, 224] width 152 height 20
type input "4"
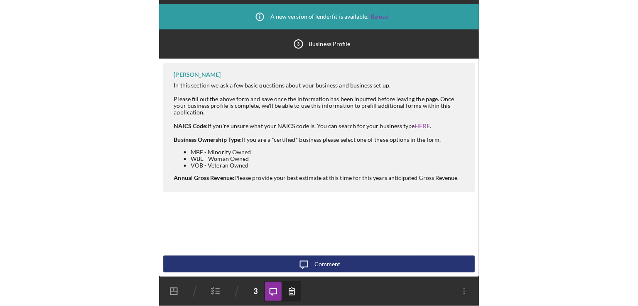
scroll to position [0, 0]
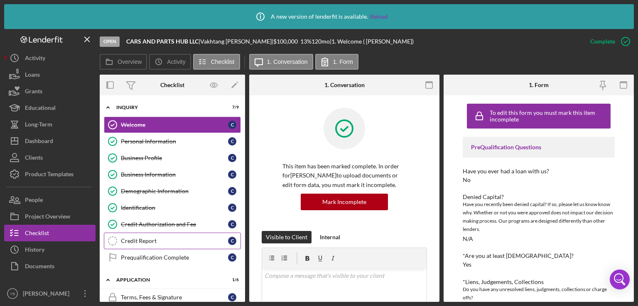
scroll to position [134, 0]
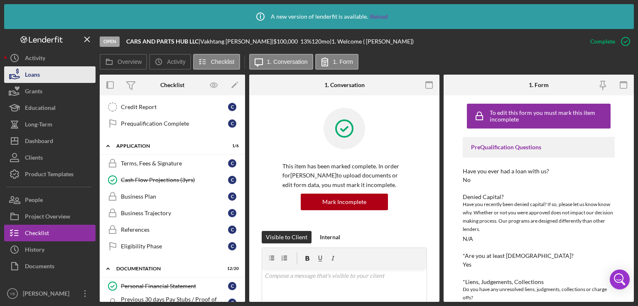
click at [51, 77] on button "Loans" at bounding box center [49, 74] width 91 height 17
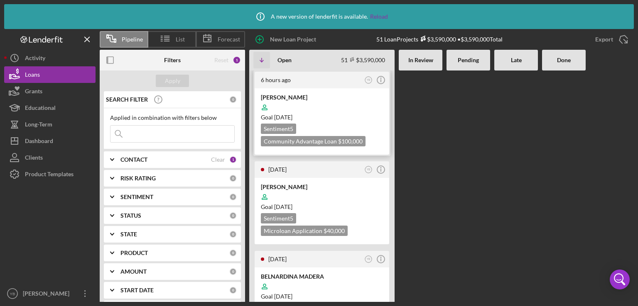
click at [286, 104] on div at bounding box center [322, 108] width 122 height 16
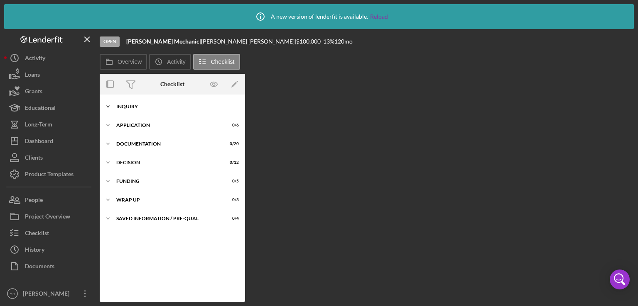
click at [125, 107] on div "Inquiry" at bounding box center [175, 106] width 118 height 5
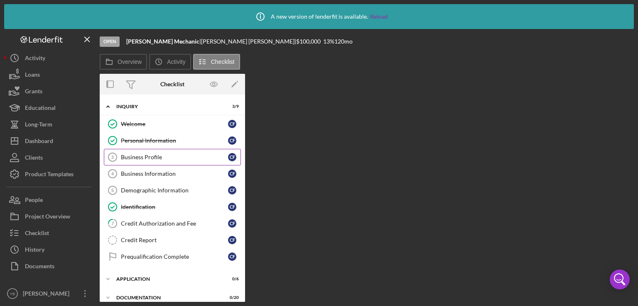
click at [154, 155] on div "Business Profile" at bounding box center [174, 157] width 107 height 7
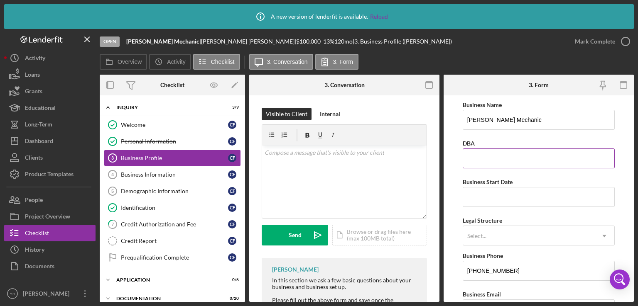
click at [476, 158] on input "DBA" at bounding box center [539, 159] width 152 height 20
type input "OWNER"
click at [495, 199] on input "Business Start Date" at bounding box center [539, 197] width 152 height 20
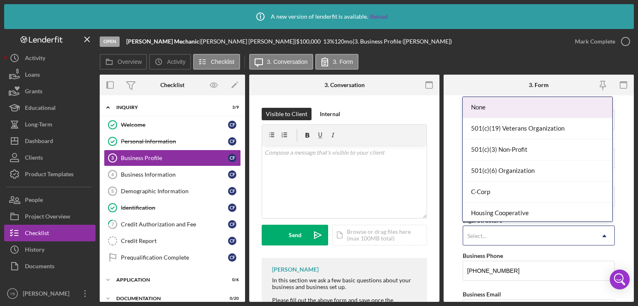
click at [483, 243] on div "Select..." at bounding box center [528, 236] width 131 height 19
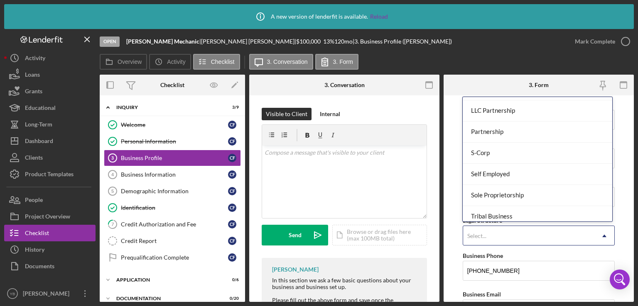
scroll to position [168, 0]
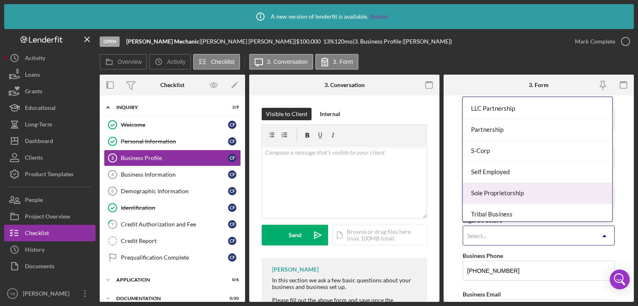
click at [540, 195] on div "Sole Proprietorship" at bounding box center [537, 193] width 149 height 21
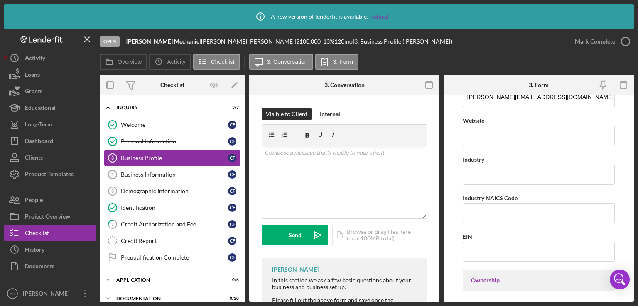
scroll to position [220, 0]
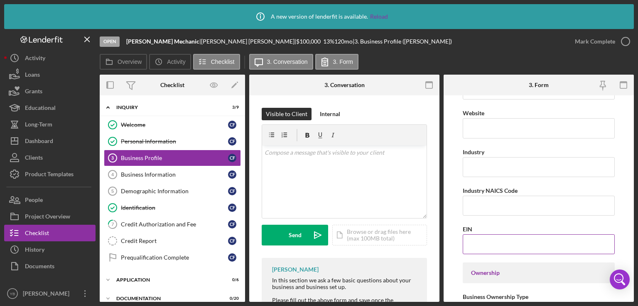
click at [478, 245] on input "EIN" at bounding box center [539, 245] width 152 height 20
paste input "811111"
type input "47-811111#"
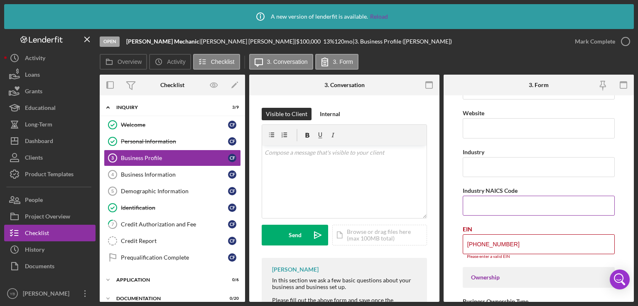
click at [475, 206] on input "Industry NAICS Code" at bounding box center [539, 206] width 152 height 20
paste input "811111"
type input "811111"
drag, startPoint x: 511, startPoint y: 246, endPoint x: 457, endPoint y: 248, distance: 54.4
click at [457, 248] on form "Business Name Carlos Truck Mechanic DBA OWNER Business Start Date Legal Structu…" at bounding box center [538, 199] width 190 height 207
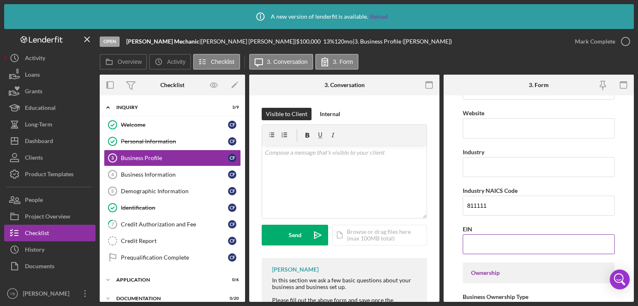
click at [475, 235] on input "EIN" at bounding box center [539, 245] width 152 height 20
paste input "81-1111###"
type input "81-1111###"
drag, startPoint x: 504, startPoint y: 243, endPoint x: 461, endPoint y: 243, distance: 43.2
click at [461, 243] on form "Business Name Carlos Truck Mechanic DBA OWNER Business Start Date Legal Structu…" at bounding box center [538, 199] width 190 height 207
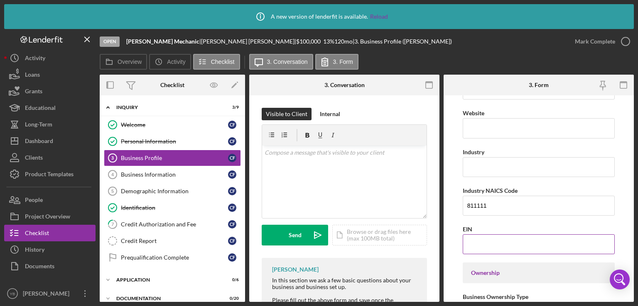
click at [475, 238] on input "EIN" at bounding box center [539, 245] width 152 height 20
paste input "[US_EMPLOYER_IDENTIFICATION_NUMBER]"
type input "[US_EMPLOYER_IDENTIFICATION_NUMBER]"
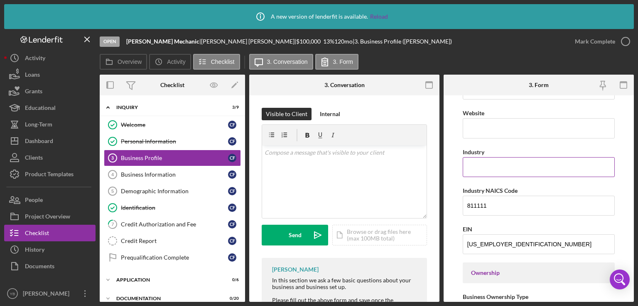
click at [474, 167] on input "Industry" at bounding box center [539, 167] width 152 height 20
click at [468, 166] on input "MECHANIC" at bounding box center [539, 167] width 152 height 20
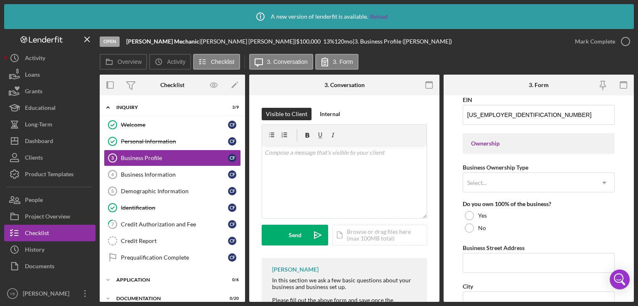
scroll to position [324, 0]
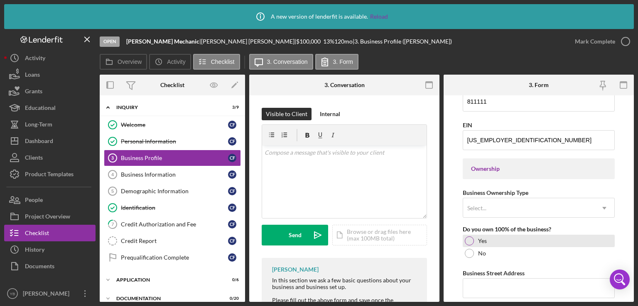
type input "AUTO MECHANIC"
click at [470, 241] on div at bounding box center [469, 241] width 9 height 9
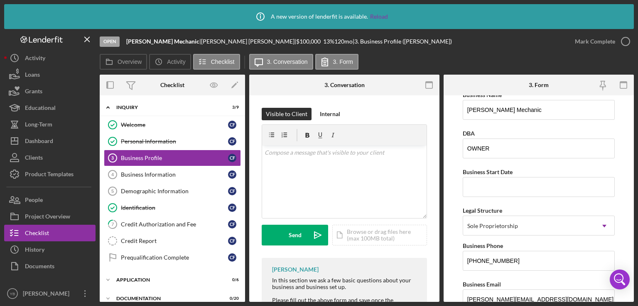
scroll to position [5, 0]
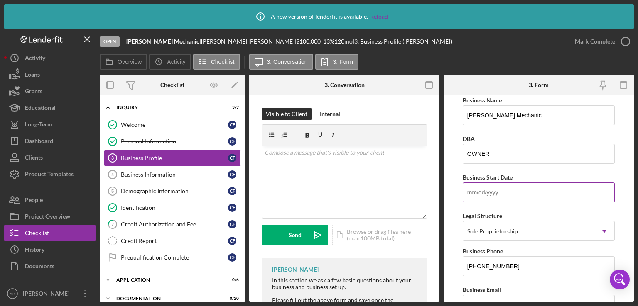
click at [479, 189] on input "Business Start Date" at bounding box center [539, 193] width 152 height 20
paste input "12/01/5yyy"
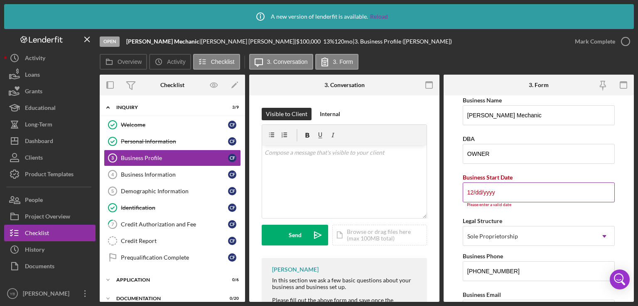
type input "1m/dd/yyyy"
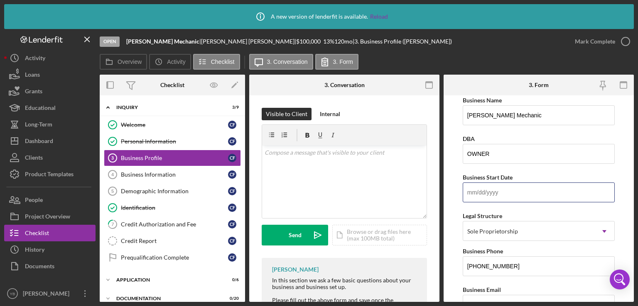
type input "1m/dd/yyyy"
type input "09/15/2015"
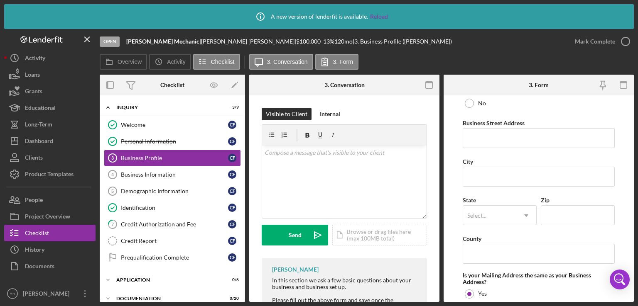
scroll to position [465, 0]
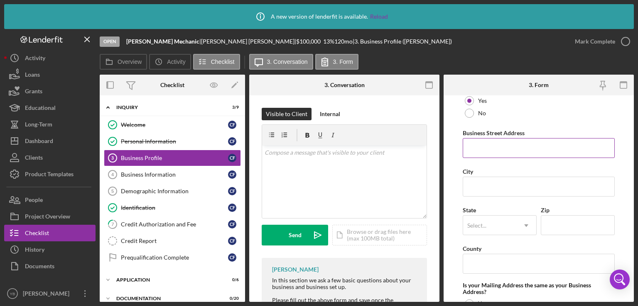
click at [483, 148] on input "Business Street Address" at bounding box center [539, 148] width 152 height 20
paste input "[STREET_ADDRESS][PERSON_NAME]"
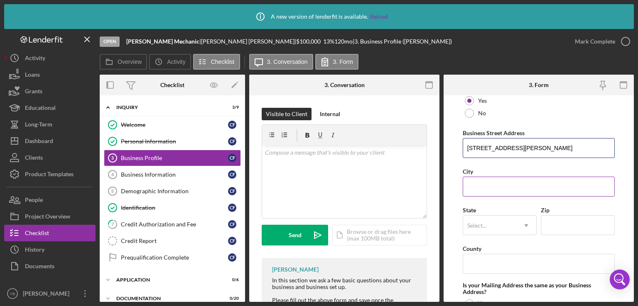
type input "[STREET_ADDRESS][PERSON_NAME]"
click at [485, 189] on input "City" at bounding box center [539, 187] width 152 height 20
type input "b"
type input "[GEOGRAPHIC_DATA]"
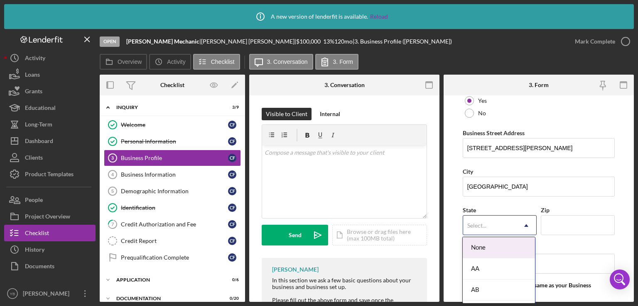
click at [478, 223] on div "Select..." at bounding box center [476, 226] width 19 height 7
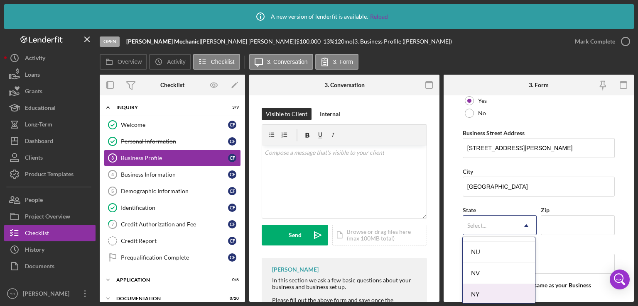
click at [496, 285] on div "NY" at bounding box center [499, 294] width 72 height 21
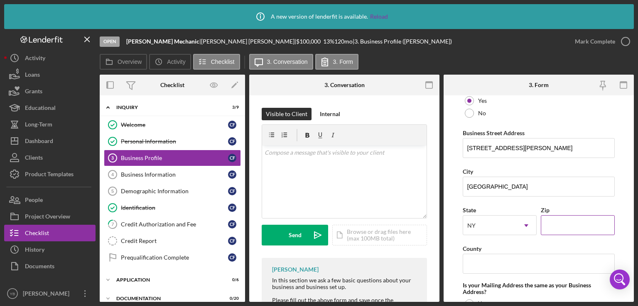
click at [549, 221] on input "Zip" at bounding box center [578, 226] width 74 height 20
type input "10453"
click at [493, 266] on input "County" at bounding box center [539, 264] width 152 height 20
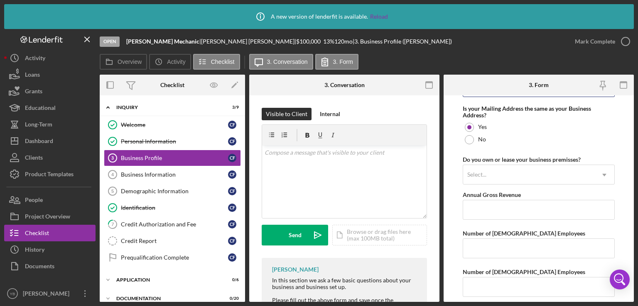
scroll to position [649, 0]
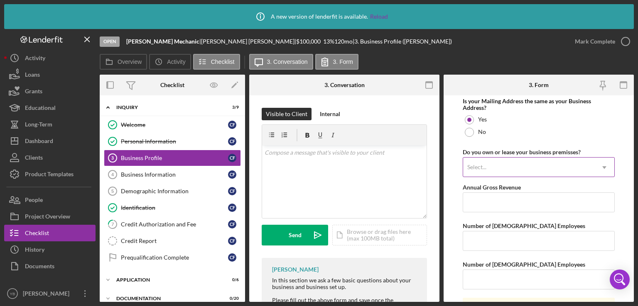
type input "[GEOGRAPHIC_DATA]"
click at [598, 170] on icon "Icon/Dropdown Arrow" at bounding box center [604, 168] width 20 height 20
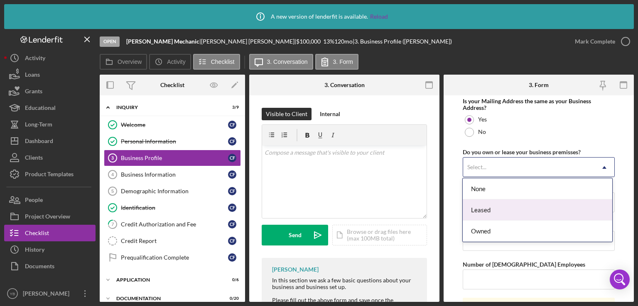
click at [511, 211] on div "Leased" at bounding box center [537, 210] width 149 height 21
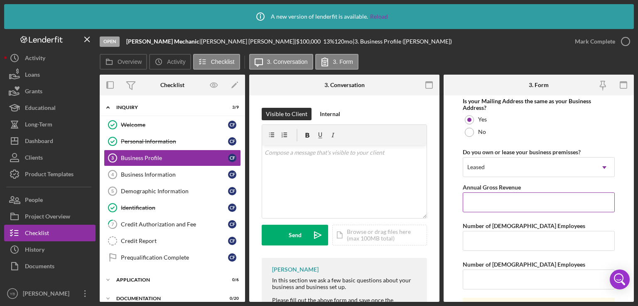
click at [491, 197] on input "Annual Gross Revenue" at bounding box center [539, 203] width 152 height 20
type input "$188,050"
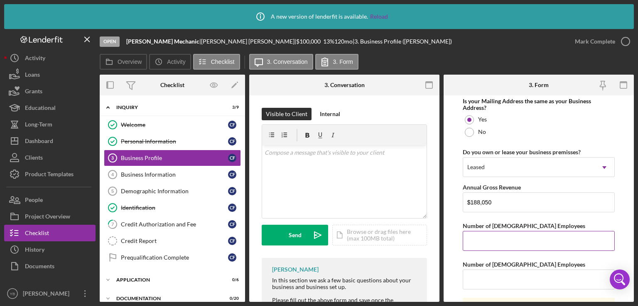
click at [487, 240] on input "Number of [DEMOGRAPHIC_DATA] Employees" at bounding box center [539, 241] width 152 height 20
type input "1"
click at [621, 223] on form "Business Name Carlos Truck Mechanic DBA OWNER Business Start Date 09/15/2015 Le…" at bounding box center [538, 199] width 190 height 207
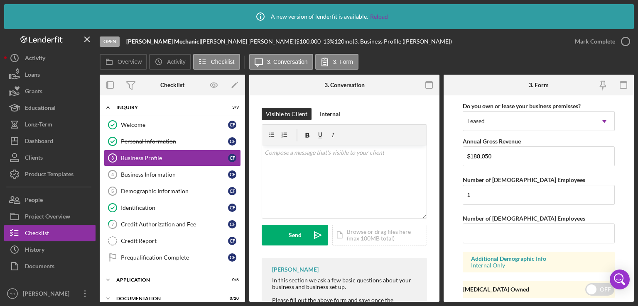
scroll to position [719, 0]
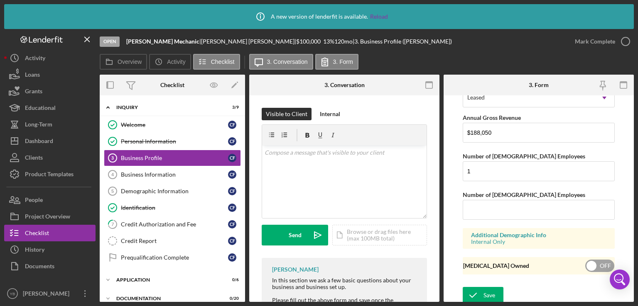
click at [590, 266] on input "checkbox" at bounding box center [599, 266] width 29 height 12
checkbox input "true"
click at [485, 292] on div "Save" at bounding box center [489, 295] width 12 height 17
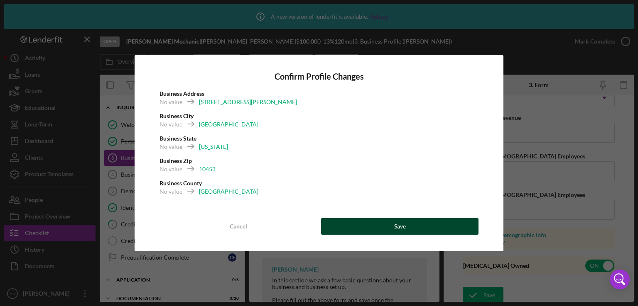
click at [420, 224] on button "Save" at bounding box center [399, 226] width 157 height 17
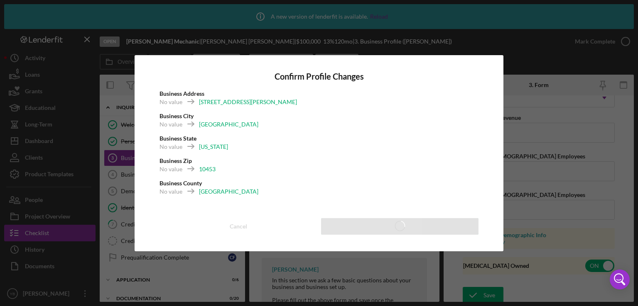
checkbox input "false"
type input "OWNER"
type input "09/15/2015"
type input "AUTO MECHANIC"
type input "811111"
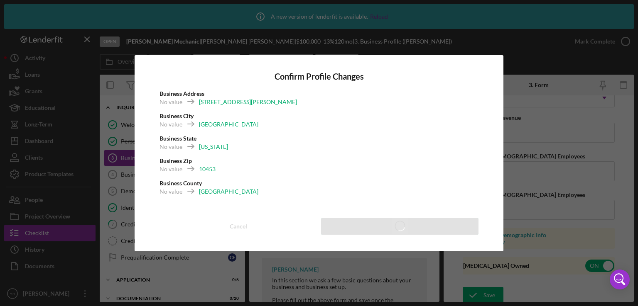
type input "[US_EMPLOYER_IDENTIFICATION_NUMBER]"
type input "[STREET_ADDRESS][PERSON_NAME]"
type input "[GEOGRAPHIC_DATA]"
type input "10453"
type input "[GEOGRAPHIC_DATA]"
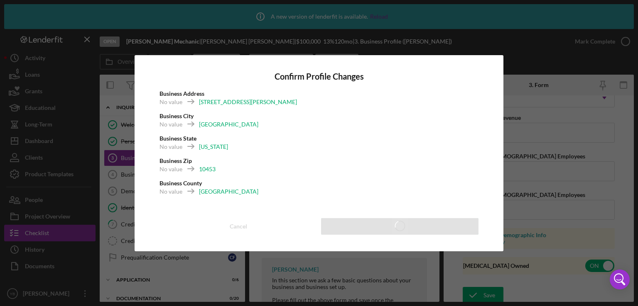
type input "$188,050"
type input "1"
checkbox input "true"
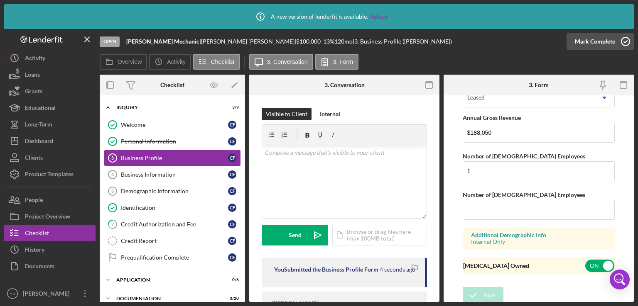
click at [583, 37] on div "Mark Complete" at bounding box center [595, 41] width 40 height 17
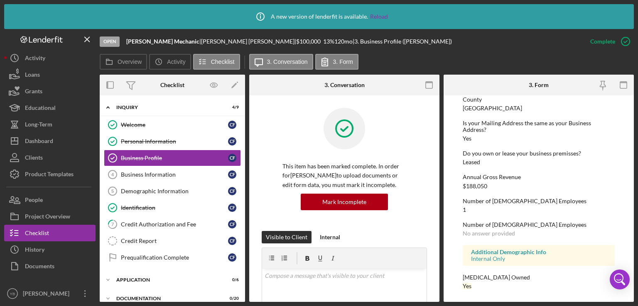
scroll to position [426, 0]
click at [152, 177] on div "Business Information" at bounding box center [174, 174] width 107 height 7
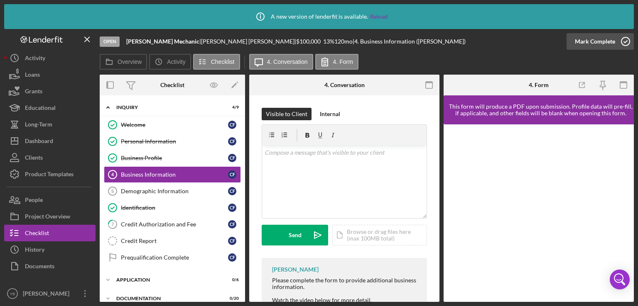
click at [583, 43] on div "Mark Complete" at bounding box center [595, 41] width 40 height 17
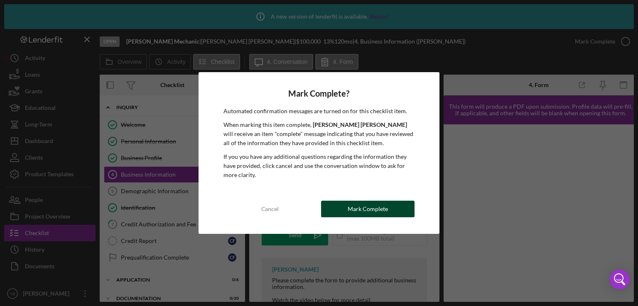
click at [382, 206] on div "Mark Complete" at bounding box center [368, 209] width 40 height 17
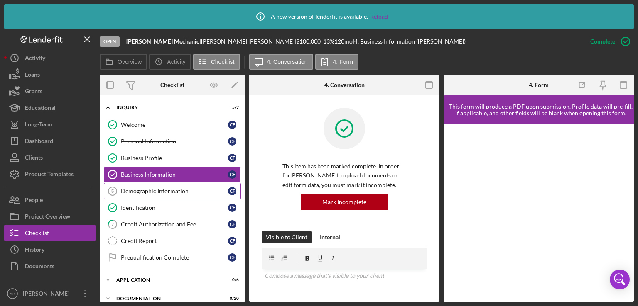
click at [158, 190] on div "Demographic Information" at bounding box center [174, 191] width 107 height 7
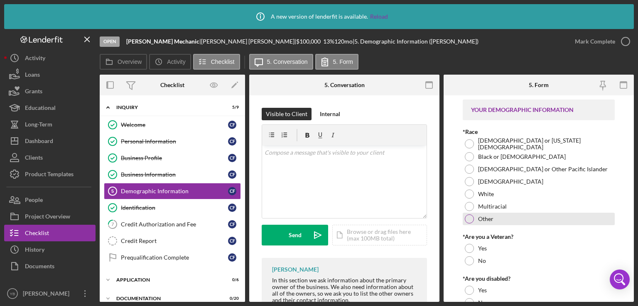
click at [470, 217] on div at bounding box center [469, 219] width 9 height 9
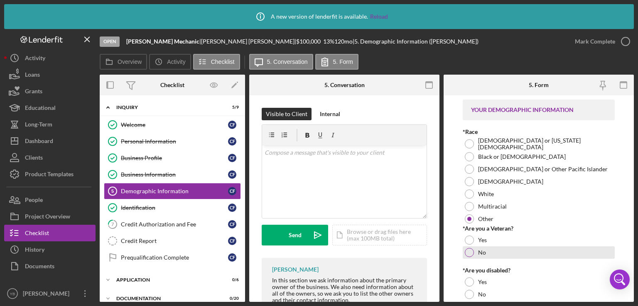
click at [470, 251] on div at bounding box center [469, 252] width 9 height 9
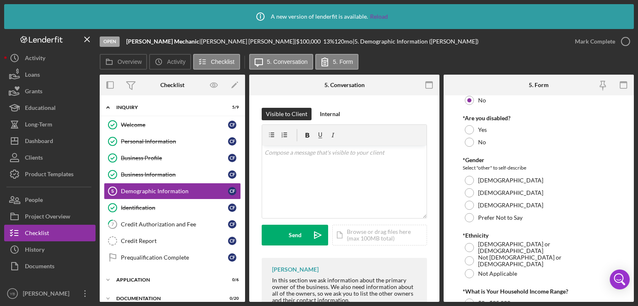
scroll to position [155, 0]
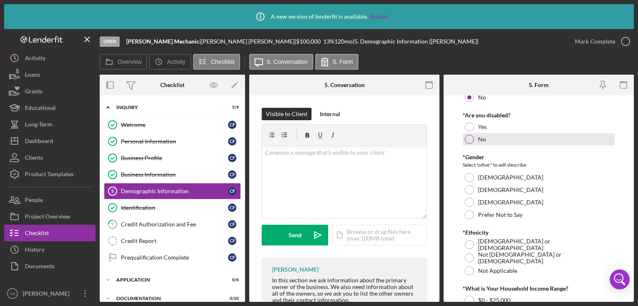
click at [470, 137] on div at bounding box center [469, 139] width 9 height 9
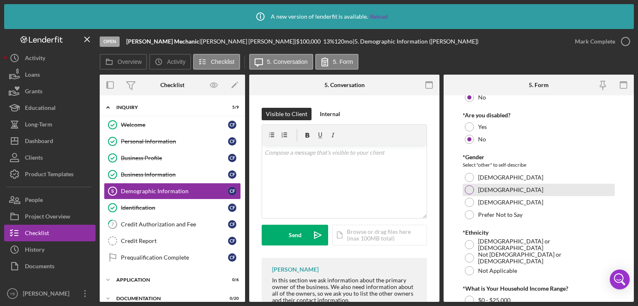
click at [469, 188] on div at bounding box center [469, 190] width 9 height 9
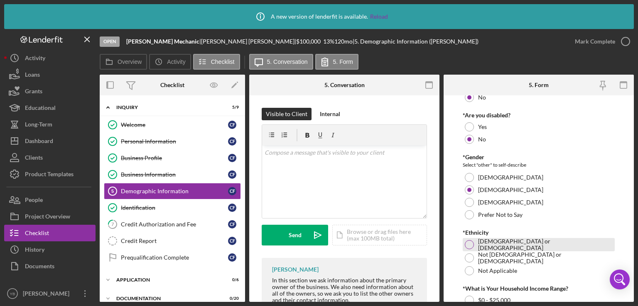
click at [469, 244] on div at bounding box center [469, 244] width 9 height 9
drag, startPoint x: 631, startPoint y: 208, endPoint x: 623, endPoint y: 220, distance: 14.4
click at [623, 220] on form "YOUR DEMOGRAPHIC INFORMATION *Race American Indian or Alaska Native Black or Af…" at bounding box center [538, 199] width 190 height 207
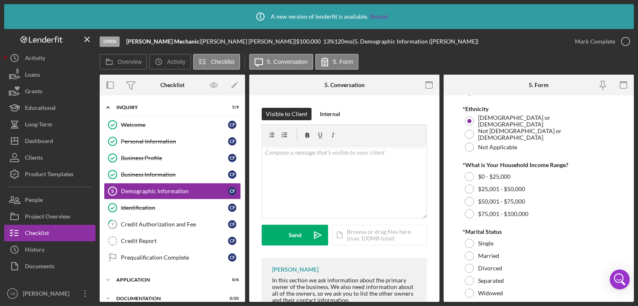
scroll to position [280, 0]
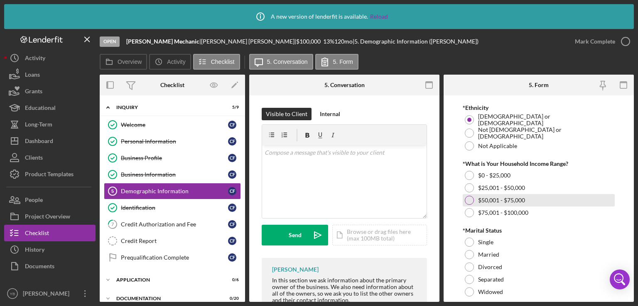
click at [472, 197] on div at bounding box center [469, 200] width 9 height 9
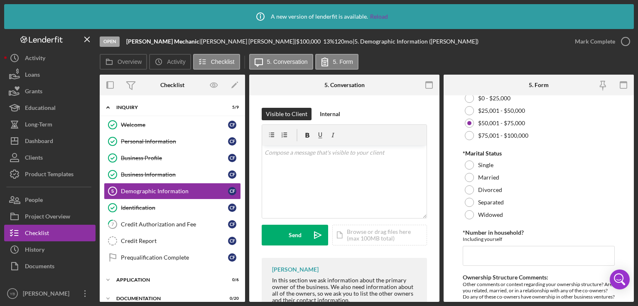
scroll to position [359, 0]
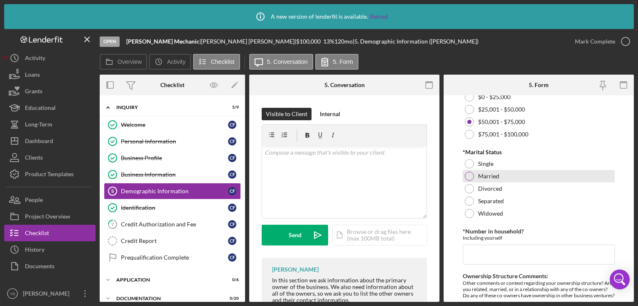
click at [473, 175] on div "Married" at bounding box center [539, 176] width 152 height 12
drag, startPoint x: 631, startPoint y: 245, endPoint x: 633, endPoint y: 257, distance: 12.6
click at [633, 257] on form "YOUR DEMOGRAPHIC INFORMATION *Race American Indian or Alaska Native Black or Af…" at bounding box center [538, 199] width 190 height 207
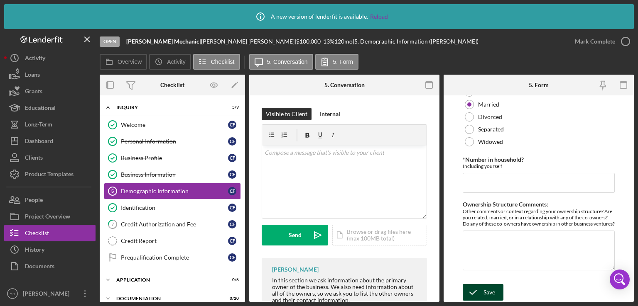
click at [484, 293] on div "Save" at bounding box center [489, 292] width 12 height 17
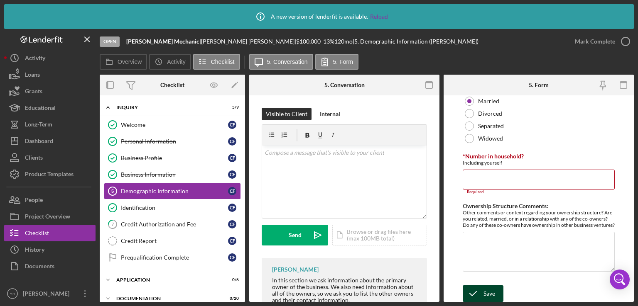
scroll to position [439, 0]
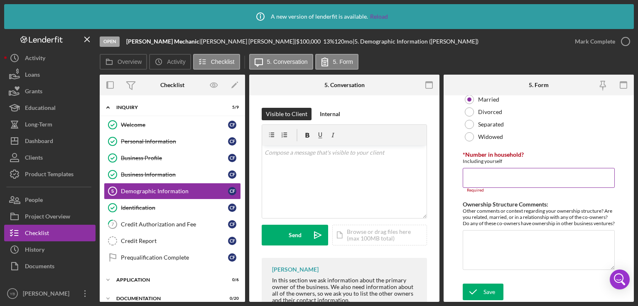
click at [478, 168] on input "*Number in household?" at bounding box center [539, 178] width 152 height 20
type input "1"
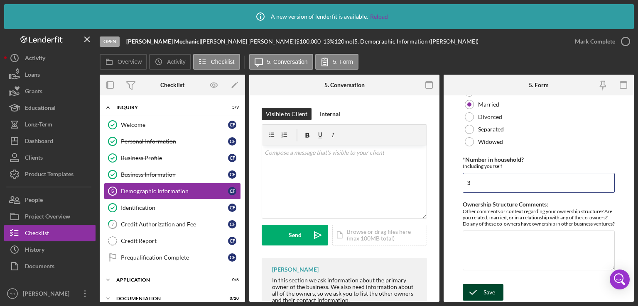
type input "3"
click at [481, 294] on icon "submit" at bounding box center [473, 292] width 21 height 21
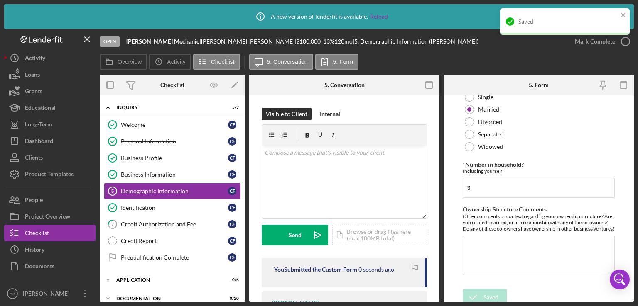
scroll to position [442, 0]
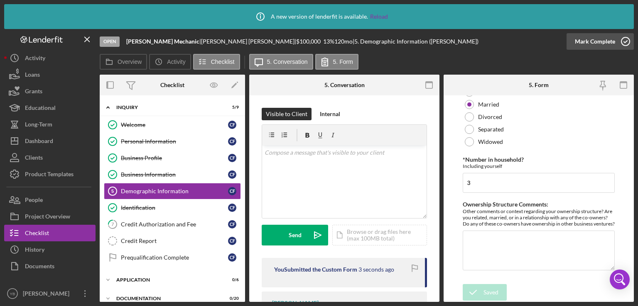
click at [581, 42] on div "Mark Complete" at bounding box center [595, 41] width 40 height 17
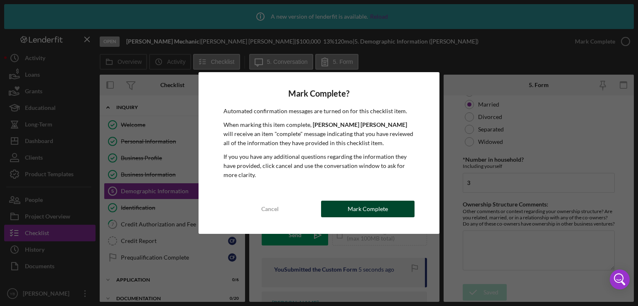
click at [390, 211] on button "Mark Complete" at bounding box center [367, 209] width 93 height 17
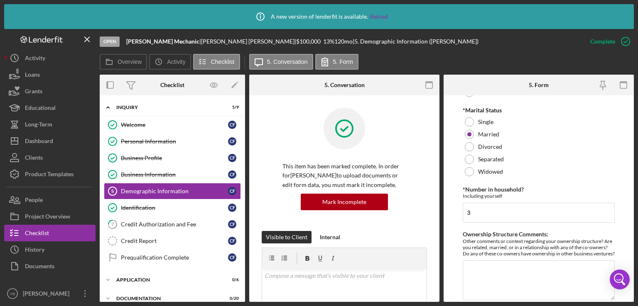
scroll to position [475, 0]
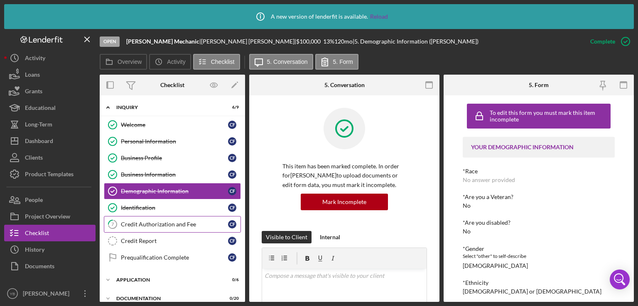
click at [150, 225] on div "Credit Authorization and Fee" at bounding box center [174, 224] width 107 height 7
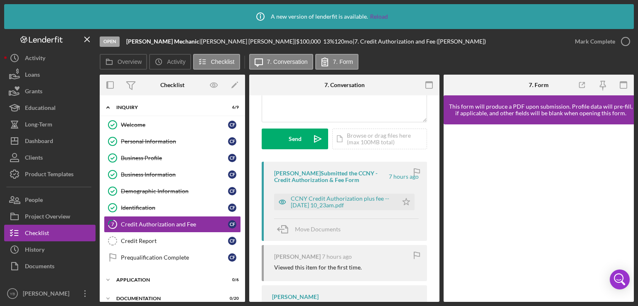
scroll to position [98, 0]
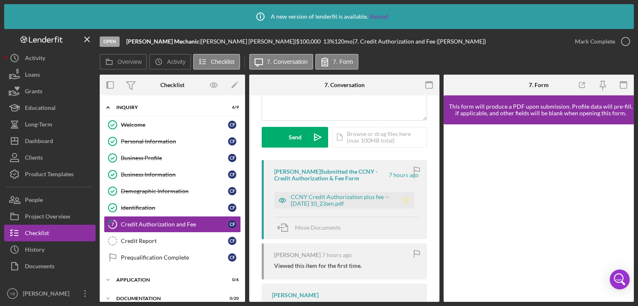
click at [401, 206] on icon "Icon/Star" at bounding box center [406, 200] width 17 height 17
click at [598, 48] on div "Mark Complete" at bounding box center [595, 41] width 40 height 17
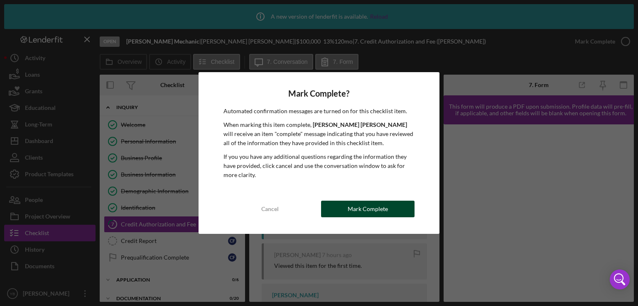
click at [381, 208] on div "Mark Complete" at bounding box center [368, 209] width 40 height 17
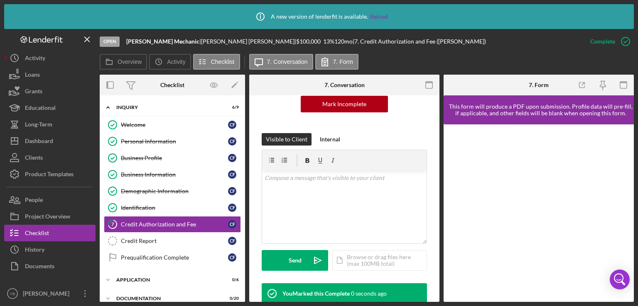
scroll to position [231, 0]
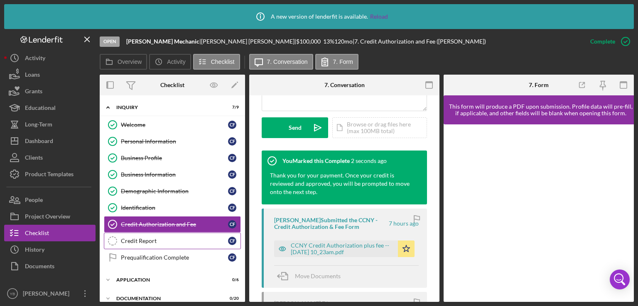
click at [161, 238] on div "Credit Report" at bounding box center [174, 241] width 107 height 7
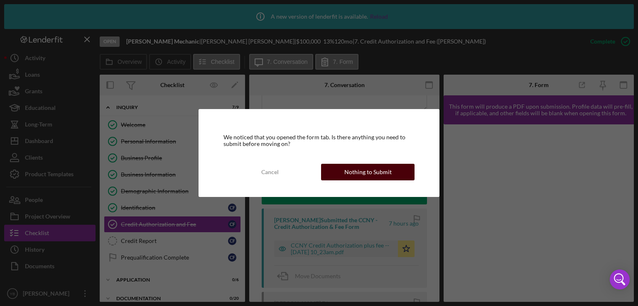
click at [393, 170] on button "Nothing to Submit" at bounding box center [367, 172] width 93 height 17
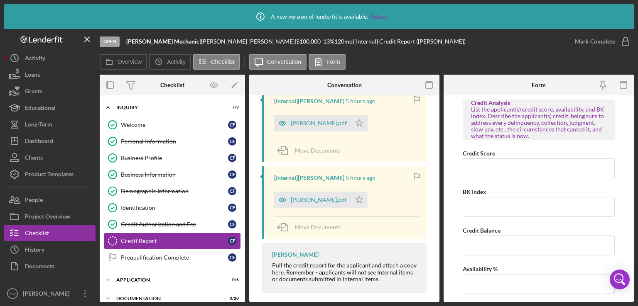
scroll to position [159, 0]
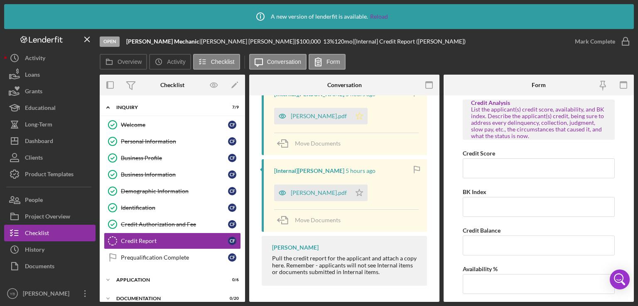
click at [363, 117] on polygon "button" at bounding box center [359, 116] width 7 height 7
click at [367, 194] on icon "Icon/Star" at bounding box center [359, 193] width 17 height 17
click at [597, 41] on div "Mark Complete" at bounding box center [595, 41] width 40 height 17
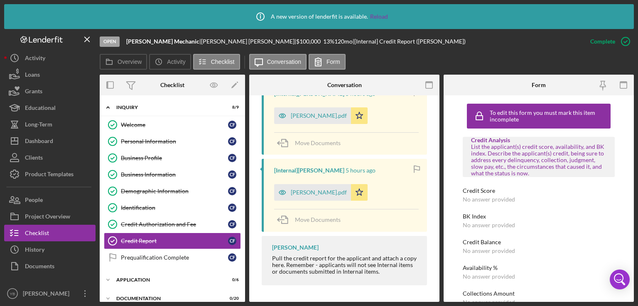
drag, startPoint x: 243, startPoint y: 200, endPoint x: 243, endPoint y: 238, distance: 37.8
click at [243, 238] on div "Icon/Expander Inquiry 8 / 9 Welcome Welcome C F Personal Information Personal I…" at bounding box center [172, 199] width 145 height 207
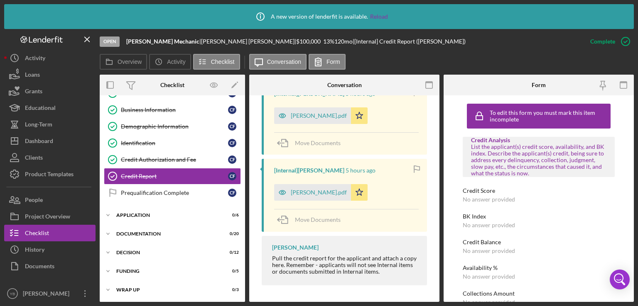
scroll to position [83, 0]
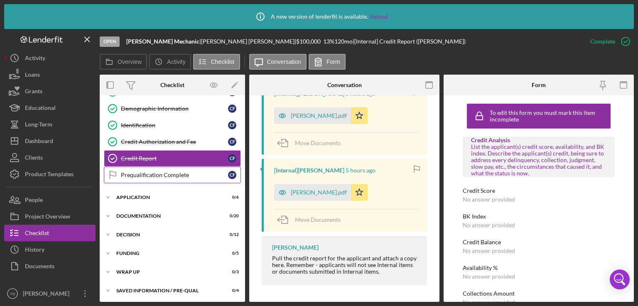
click at [160, 177] on link "Prequalification Complete Prequalification Complete C F" at bounding box center [172, 175] width 137 height 17
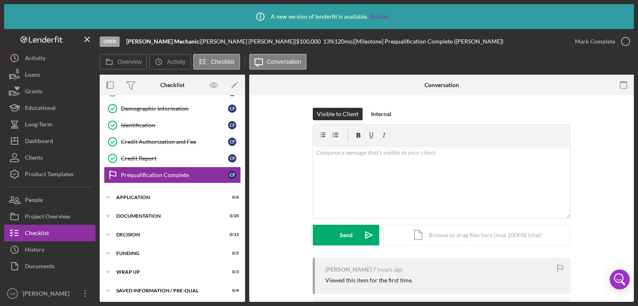
scroll to position [83, 0]
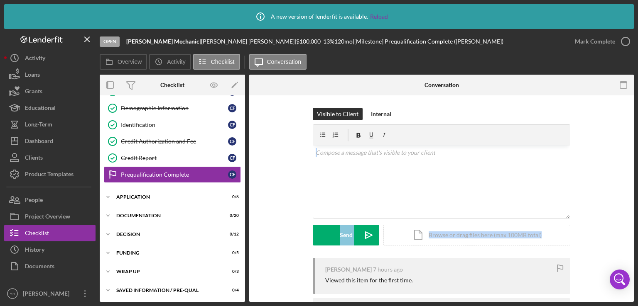
drag, startPoint x: 630, startPoint y: 125, endPoint x: 637, endPoint y: 223, distance: 97.4
click at [637, 223] on div "Icon/Info A new version of lenderfit is available. Reload Open Carlos Truck Mec…" at bounding box center [319, 153] width 638 height 306
click at [154, 200] on div "Icon/Expander Application 0 / 6" at bounding box center [172, 197] width 145 height 17
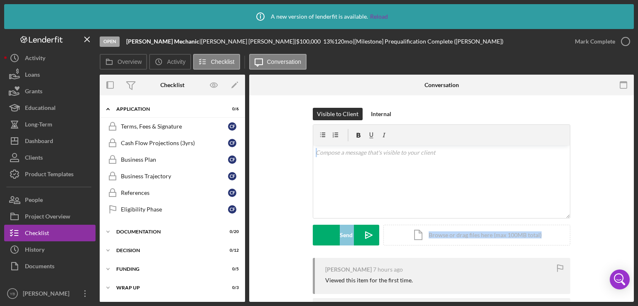
scroll to position [181, 0]
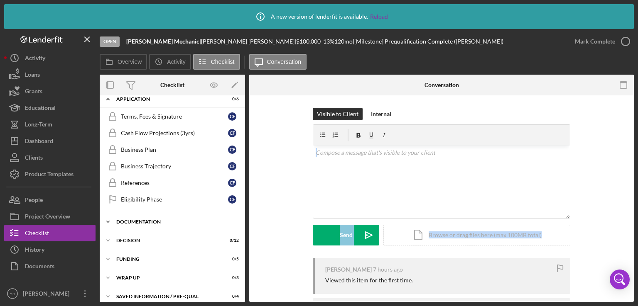
click at [151, 220] on div "Documentation" at bounding box center [175, 222] width 118 height 5
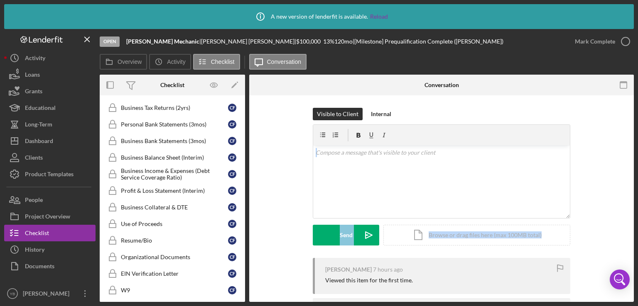
scroll to position [383, 0]
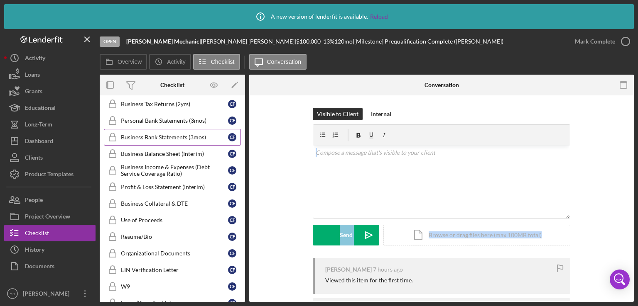
click at [166, 137] on link "Business Bank Statements (3mos) Business Bank Statements (3mos) C F" at bounding box center [172, 137] width 137 height 17
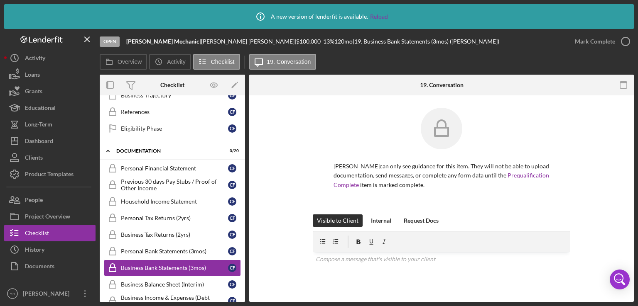
scroll to position [249, 0]
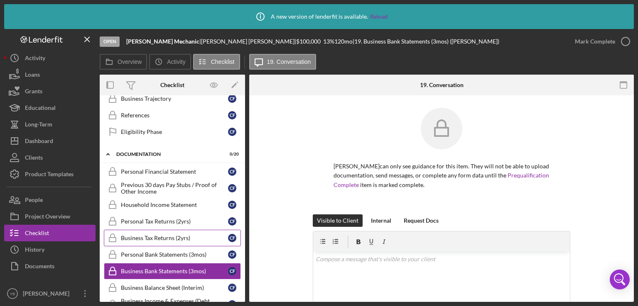
click at [146, 236] on div "Business Tax Returns (2yrs)" at bounding box center [174, 238] width 107 height 7
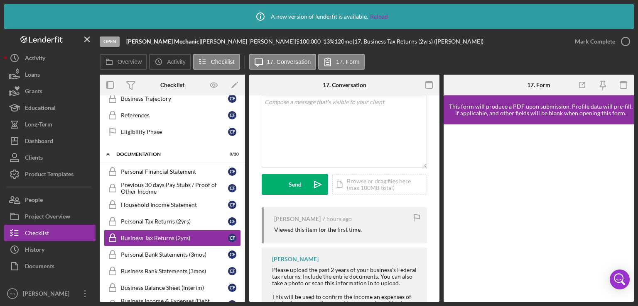
scroll to position [177, 0]
click at [379, 186] on div "Icon/Document Browse or drag files here (max 100MB total) Tap to choose files o…" at bounding box center [379, 183] width 95 height 21
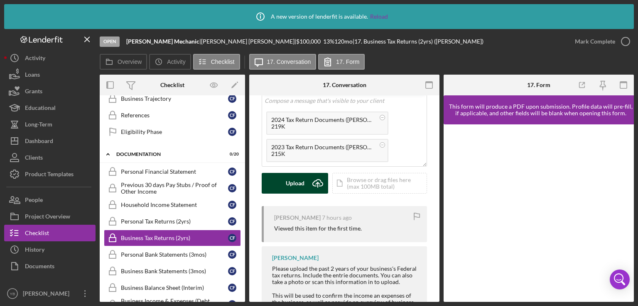
click at [295, 185] on div "Upload" at bounding box center [295, 183] width 19 height 21
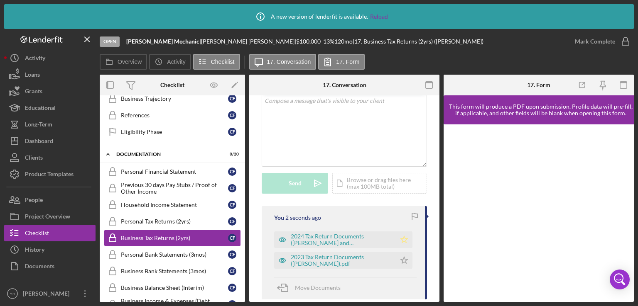
click at [400, 239] on icon "Icon/Star" at bounding box center [404, 240] width 17 height 17
click at [402, 258] on polygon "button" at bounding box center [404, 260] width 7 height 7
click at [590, 40] on div "Mark Complete" at bounding box center [595, 41] width 40 height 17
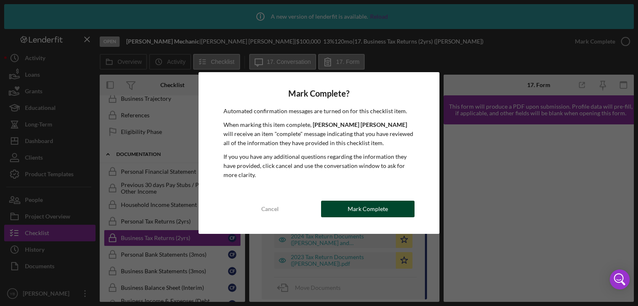
click at [357, 206] on div "Mark Complete" at bounding box center [368, 209] width 40 height 17
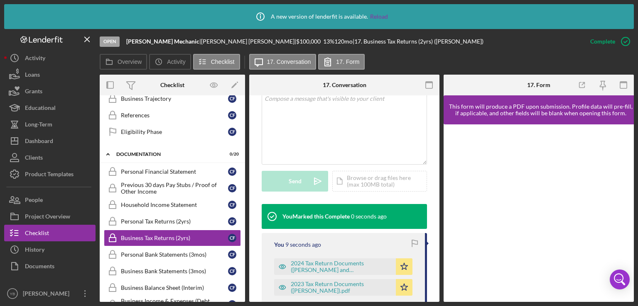
scroll to position [184, 0]
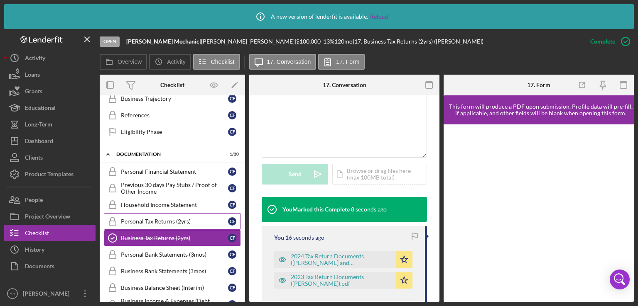
click at [161, 218] on div "Personal Tax Returns (2yrs)" at bounding box center [174, 221] width 107 height 7
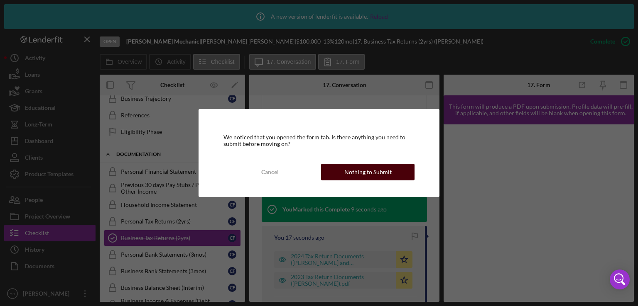
click at [354, 173] on div "Nothing to Submit" at bounding box center [367, 172] width 47 height 17
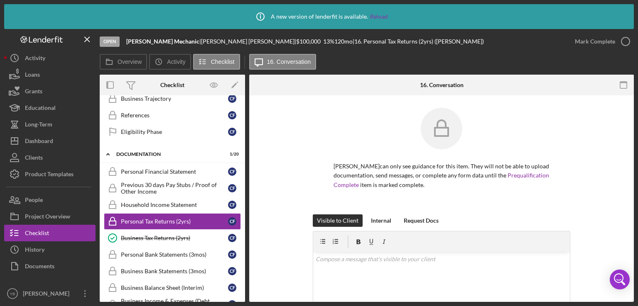
click at [607, 140] on div "Carlos Fernandez Rosario can only see guidance for this item. They will not be …" at bounding box center [442, 161] width 360 height 107
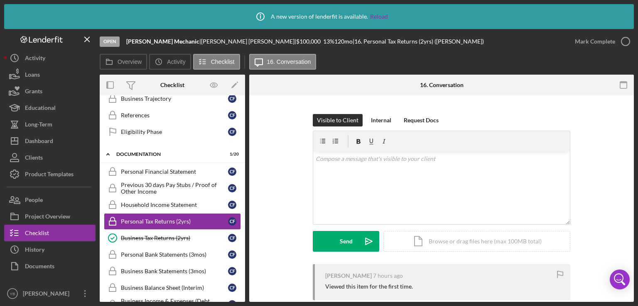
scroll to position [149, 0]
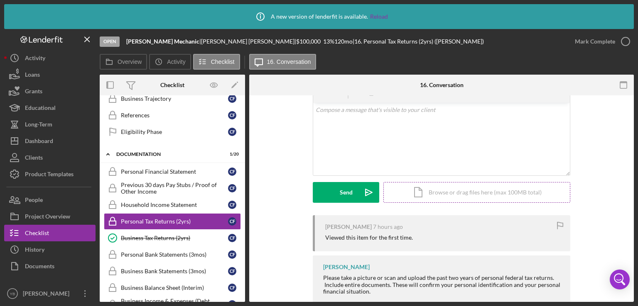
click at [468, 195] on div "Icon/Document Browse or drag files here (max 100MB total) Tap to choose files o…" at bounding box center [476, 192] width 187 height 21
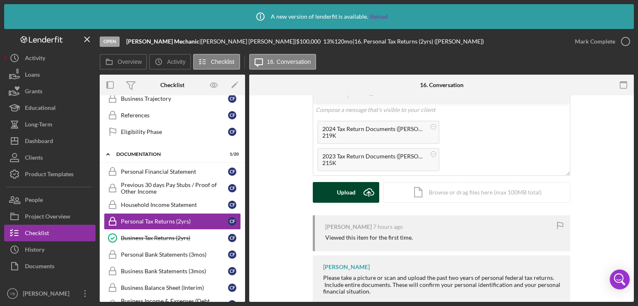
click at [341, 187] on div "Upload" at bounding box center [346, 192] width 19 height 21
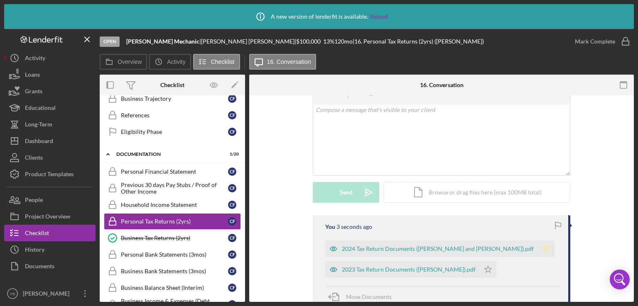
click at [545, 249] on icon "Icon/Star" at bounding box center [546, 249] width 17 height 17
click at [496, 272] on icon "Icon/Star" at bounding box center [488, 270] width 17 height 17
click at [594, 42] on div "Mark Complete" at bounding box center [595, 41] width 40 height 17
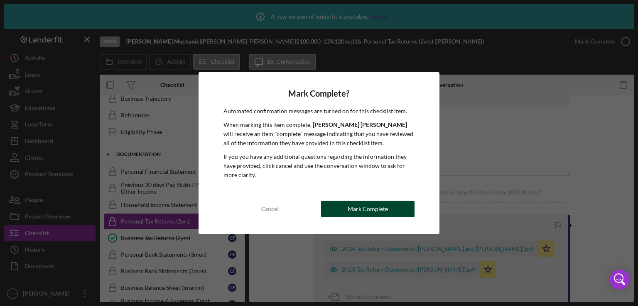
click at [359, 211] on div "Mark Complete" at bounding box center [368, 209] width 40 height 17
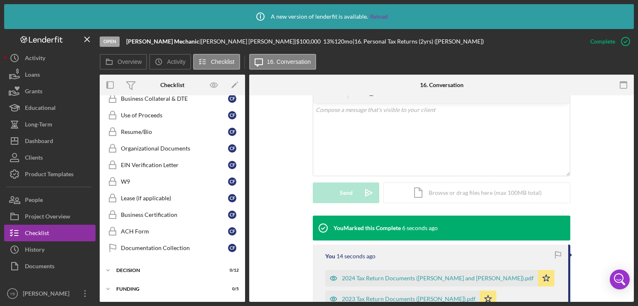
scroll to position [489, 0]
click at [158, 145] on div "Organizational Documents" at bounding box center [174, 147] width 107 height 7
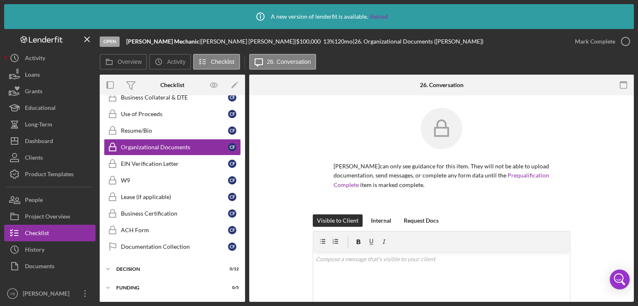
click at [618, 185] on div "Carlos Fernandez Rosario can only see guidance for this item. They will not be …" at bounding box center [442, 161] width 360 height 107
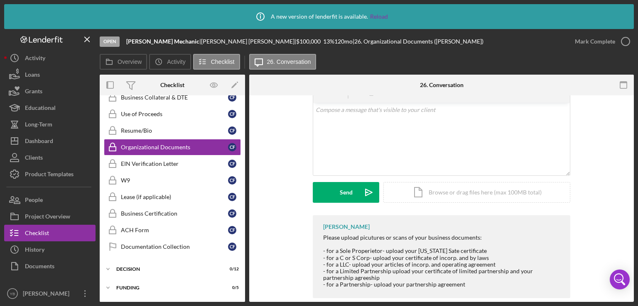
scroll to position [162, 0]
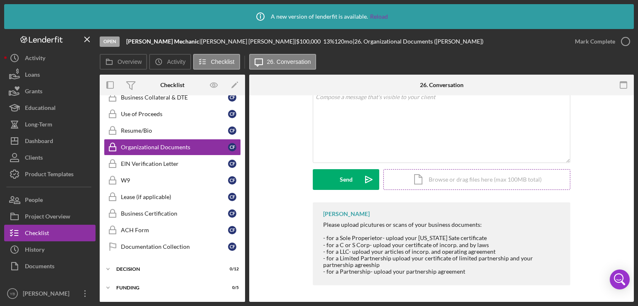
click at [492, 184] on div "Icon/Document Browse or drag files here (max 100MB total) Tap to choose files o…" at bounding box center [476, 179] width 187 height 21
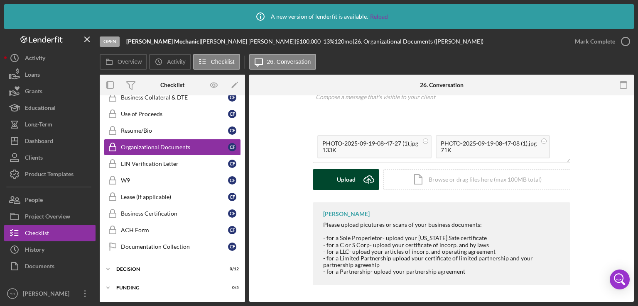
click at [337, 183] on div "Upload" at bounding box center [346, 179] width 19 height 21
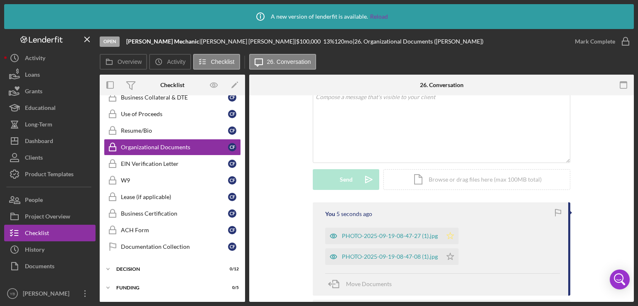
click at [448, 233] on icon "Icon/Star" at bounding box center [450, 236] width 17 height 17
click at [453, 257] on icon "Icon/Star" at bounding box center [450, 257] width 17 height 17
click at [588, 42] on div "Mark Complete" at bounding box center [595, 41] width 40 height 17
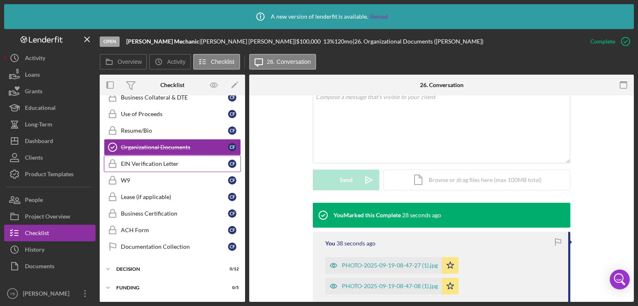
click at [165, 164] on link "EIN Verification Letter EIN Verification Letter C F" at bounding box center [172, 164] width 137 height 17
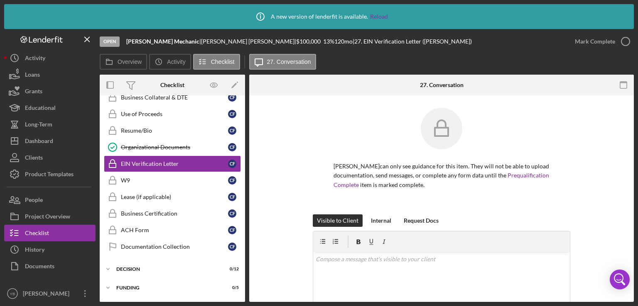
click at [620, 154] on div "Carlos Fernandez Rosario can only see guidance for this item. They will not be …" at bounding box center [441, 274] width 385 height 356
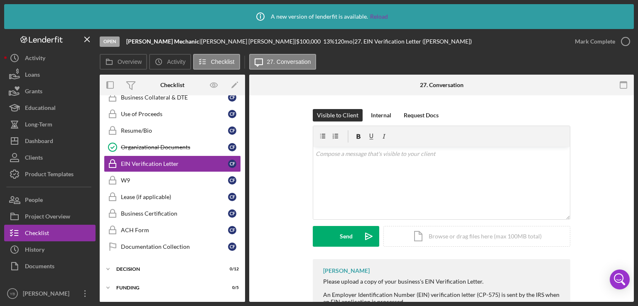
scroll to position [149, 0]
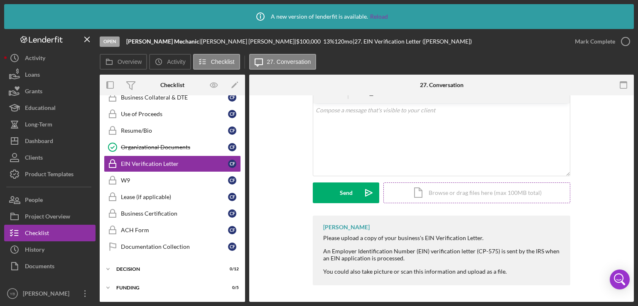
click at [472, 196] on div "Icon/Document Browse or drag files here (max 100MB total) Tap to choose files o…" at bounding box center [476, 193] width 187 height 21
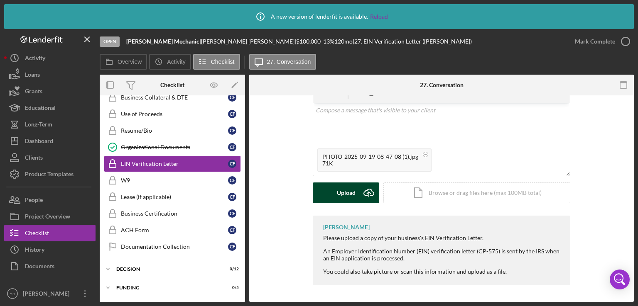
click at [345, 194] on div "Upload" at bounding box center [346, 193] width 19 height 21
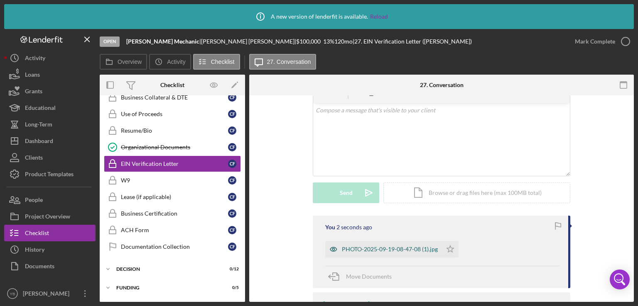
click at [375, 248] on div "PHOTO-2025-09-19-08-47-08 (1).jpg" at bounding box center [390, 249] width 96 height 7
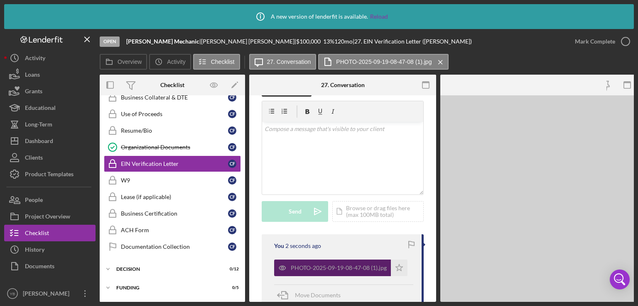
scroll to position [177, 0]
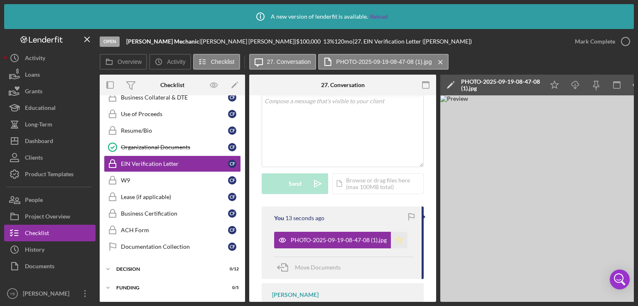
click at [399, 249] on icon "Icon/Star" at bounding box center [399, 240] width 17 height 17
click at [608, 45] on div "Mark Complete" at bounding box center [595, 41] width 40 height 17
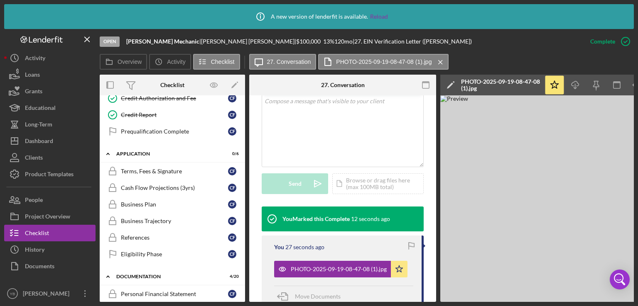
scroll to position [128, 0]
